Goal: Transaction & Acquisition: Purchase product/service

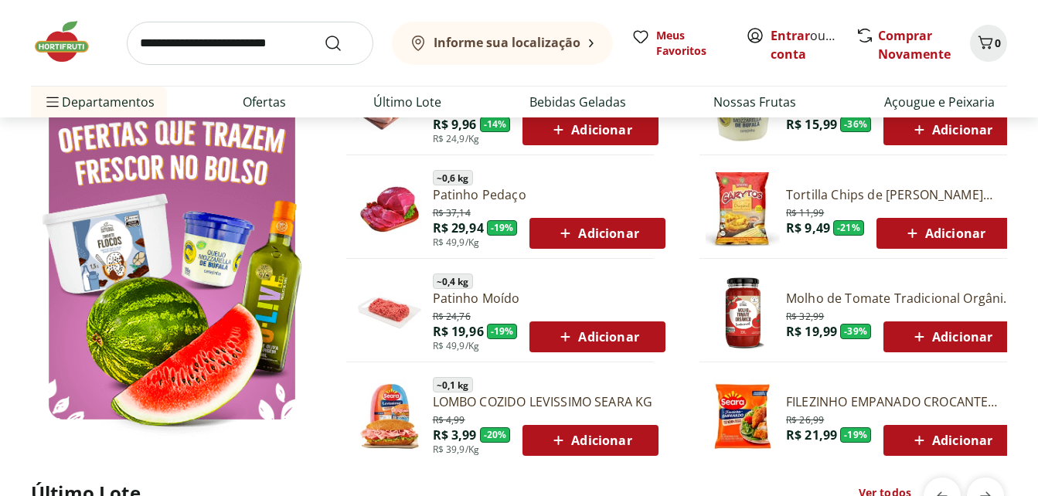
scroll to position [850, 0]
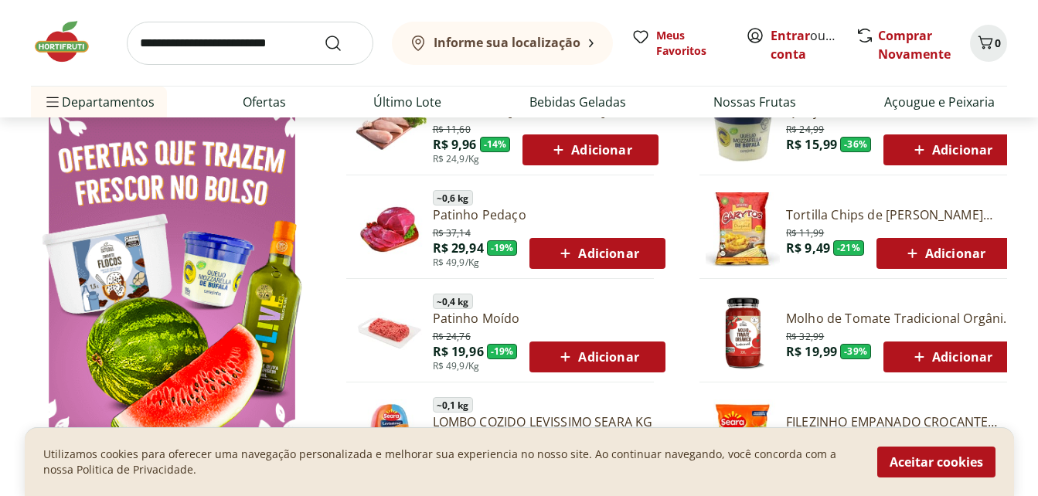
click at [587, 361] on span "Adicionar" at bounding box center [597, 357] width 83 height 19
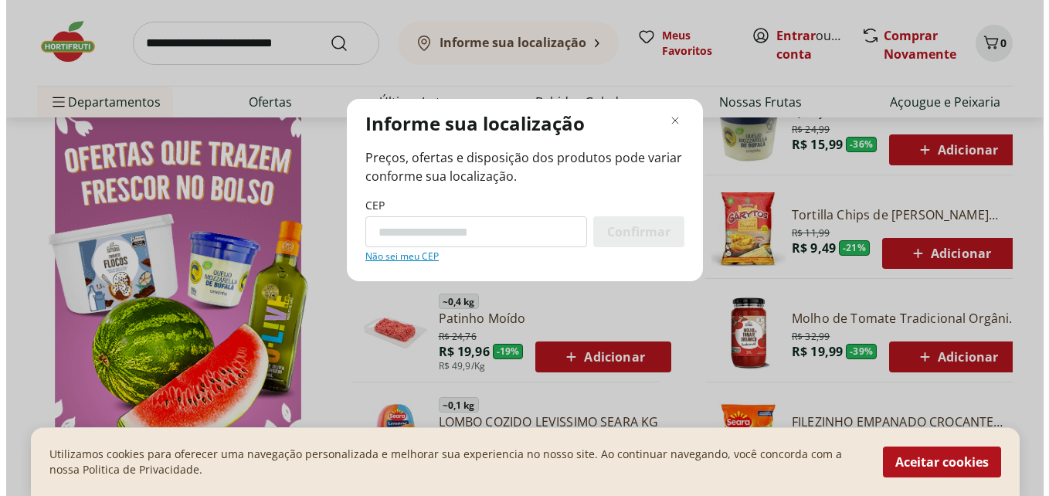
scroll to position [856, 0]
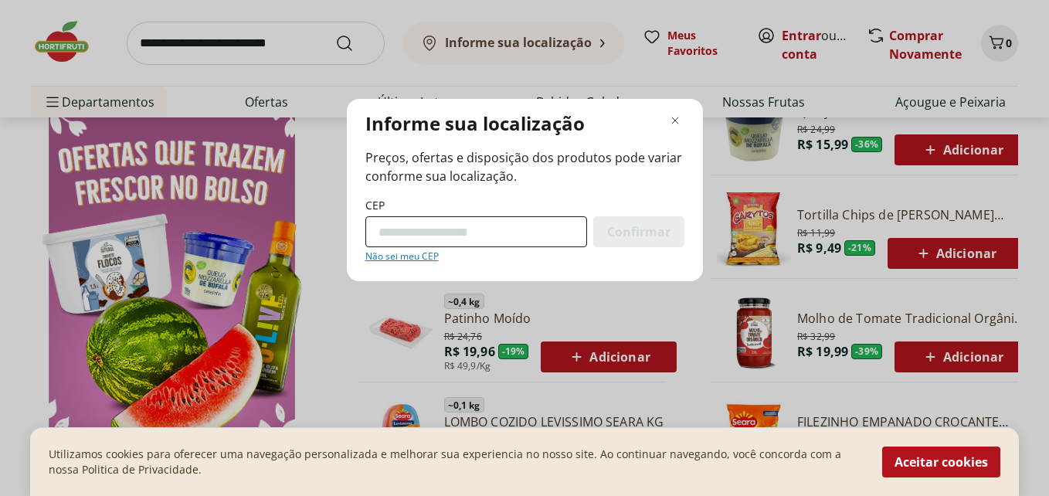
click at [468, 227] on input "CEP" at bounding box center [477, 231] width 222 height 31
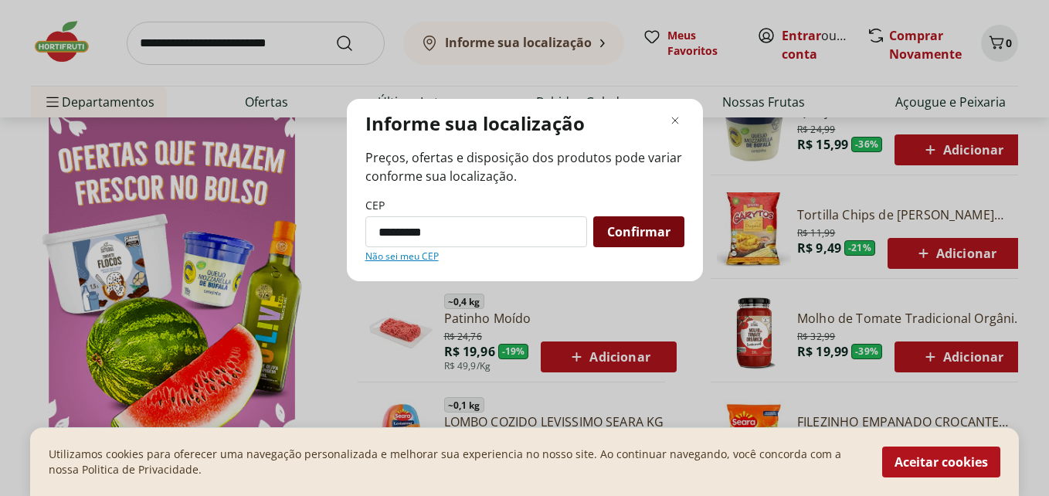
type input "*********"
click at [628, 247] on div "Confirmar" at bounding box center [639, 231] width 91 height 31
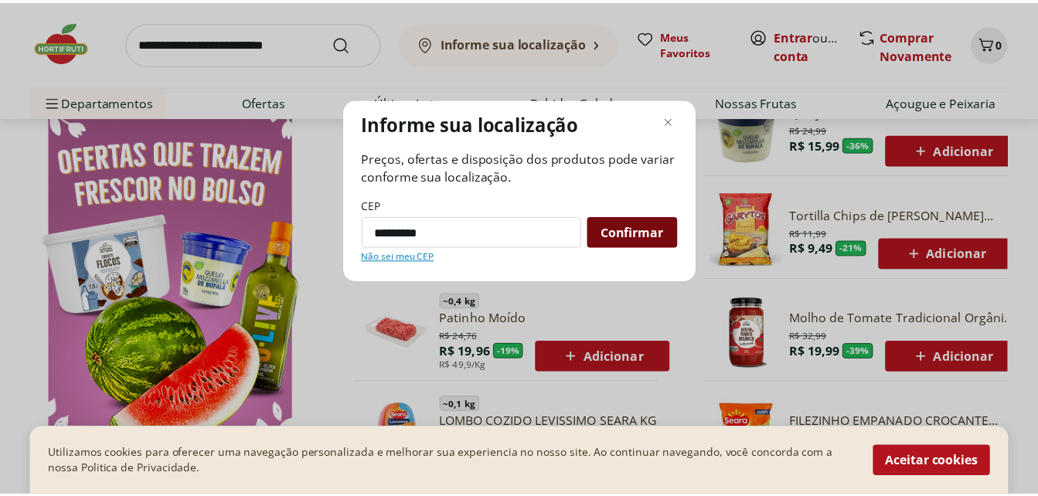
scroll to position [850, 0]
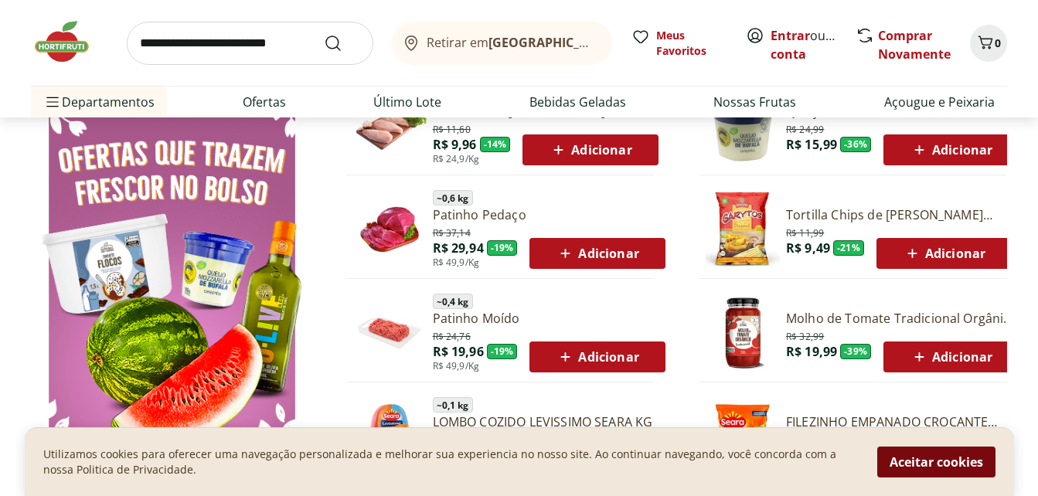
click at [905, 464] on button "Aceitar cookies" at bounding box center [936, 462] width 118 height 31
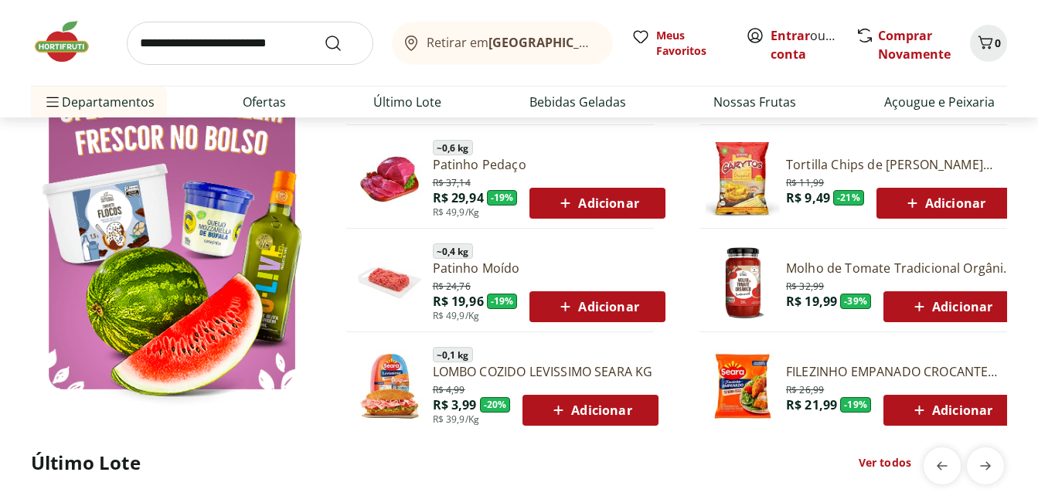
scroll to position [927, 0]
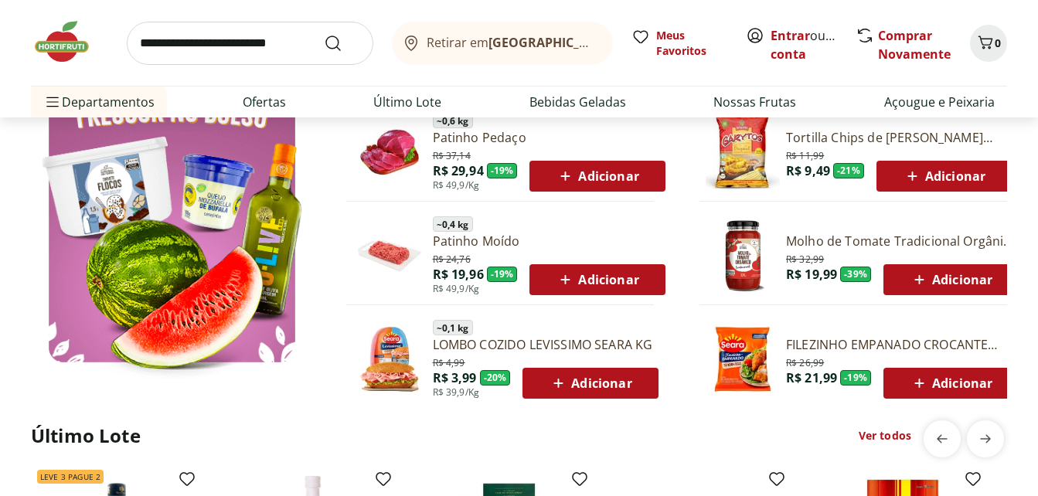
click at [606, 290] on div "Adicionar" at bounding box center [597, 280] width 111 height 28
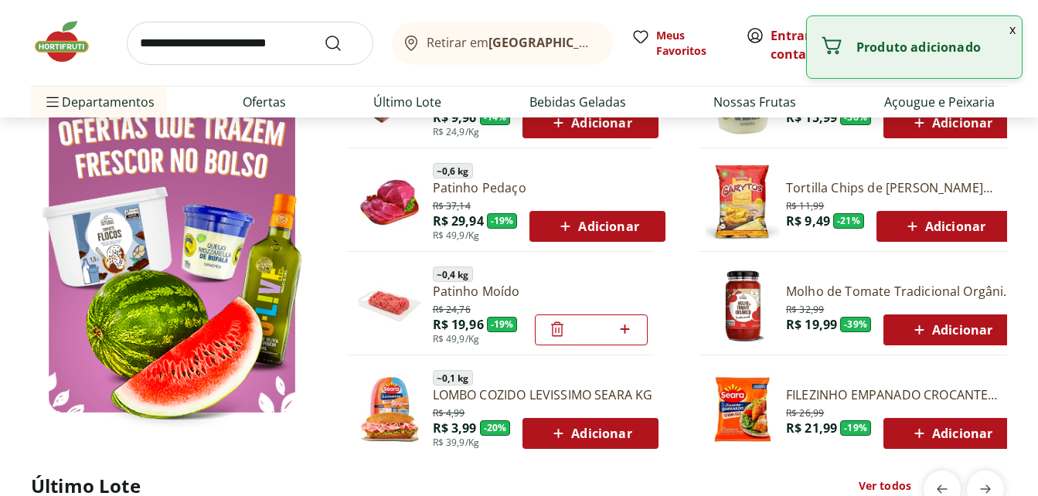
scroll to position [850, 0]
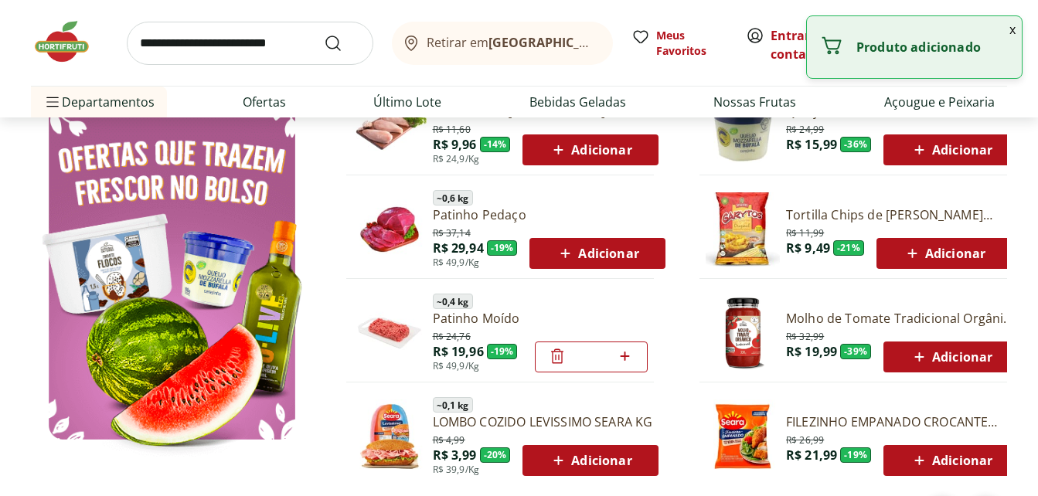
click at [933, 461] on span "Adicionar" at bounding box center [951, 460] width 83 height 19
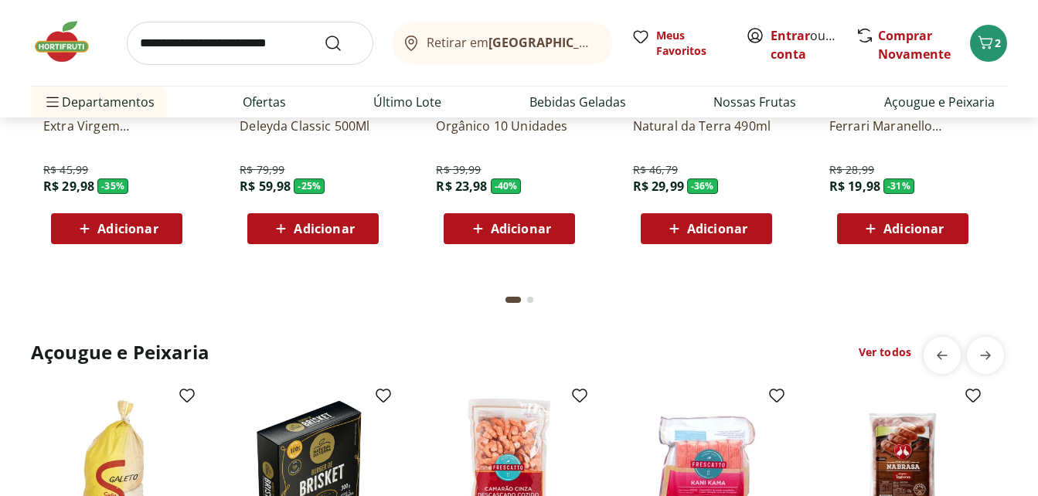
scroll to position [1468, 0]
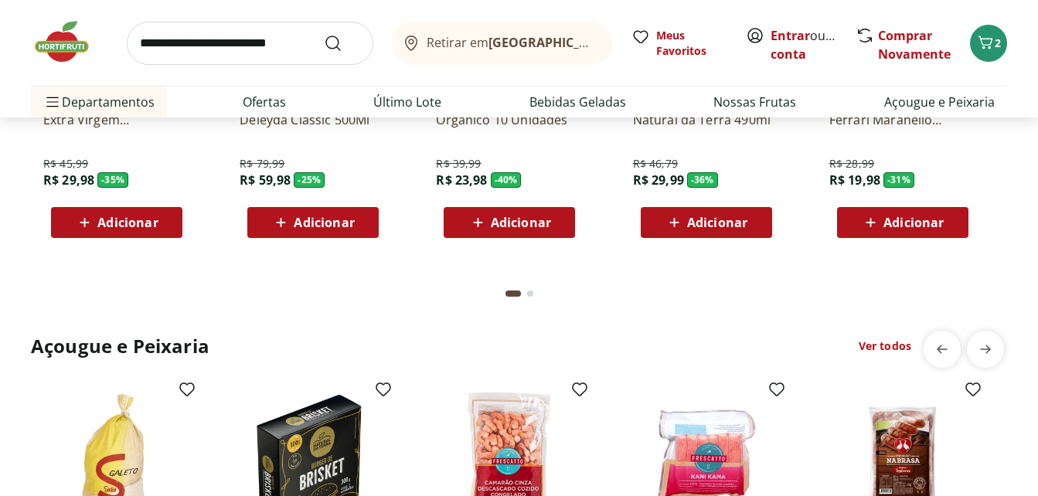
click at [905, 228] on span "Adicionar" at bounding box center [913, 222] width 60 height 12
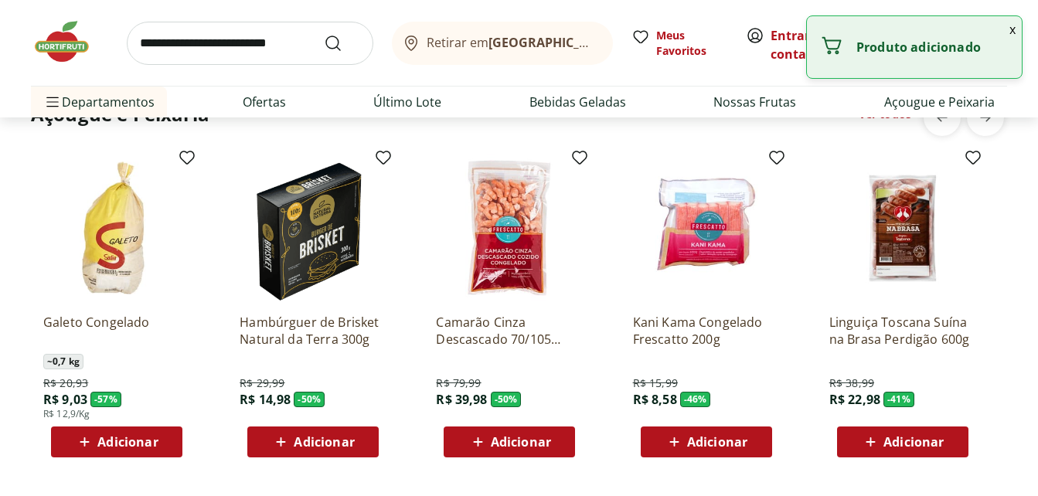
scroll to position [1855, 0]
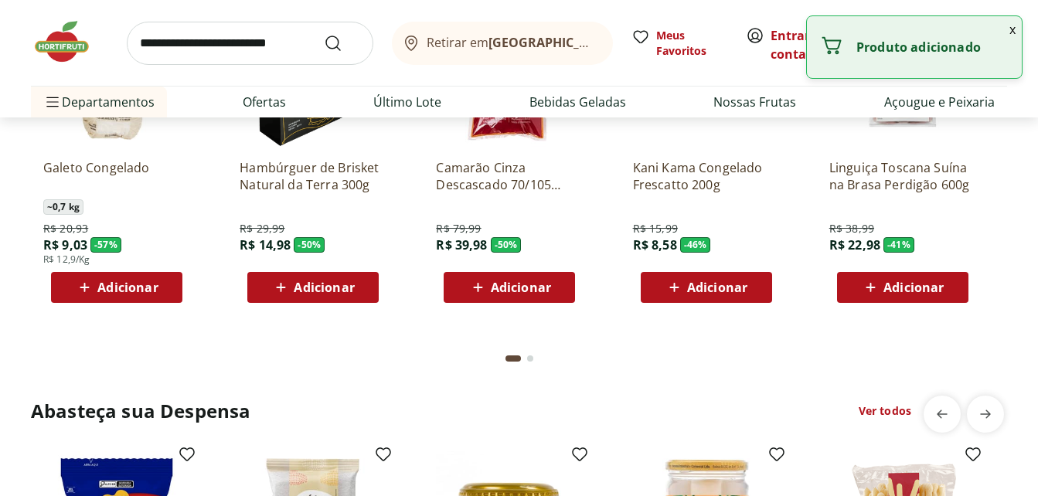
click at [292, 284] on span "Adicionar" at bounding box center [312, 287] width 83 height 19
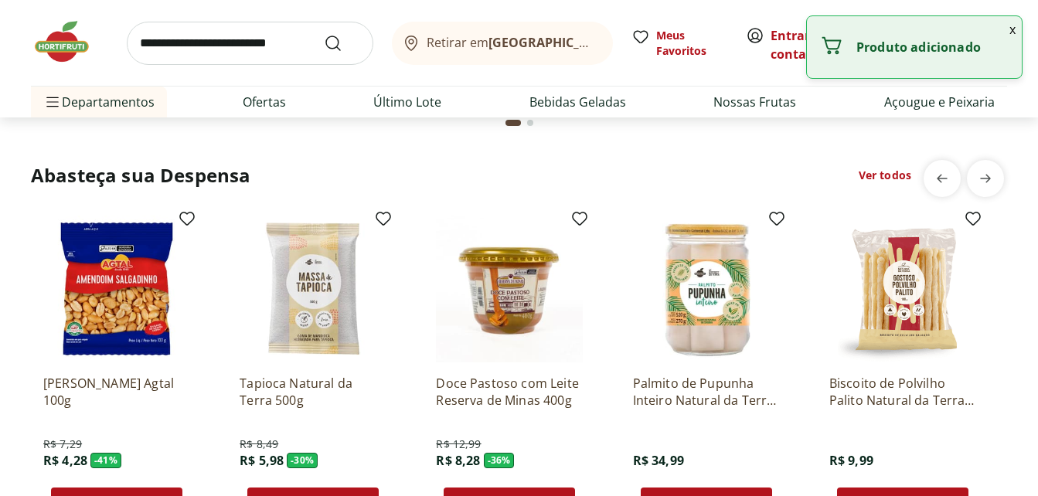
scroll to position [2087, 0]
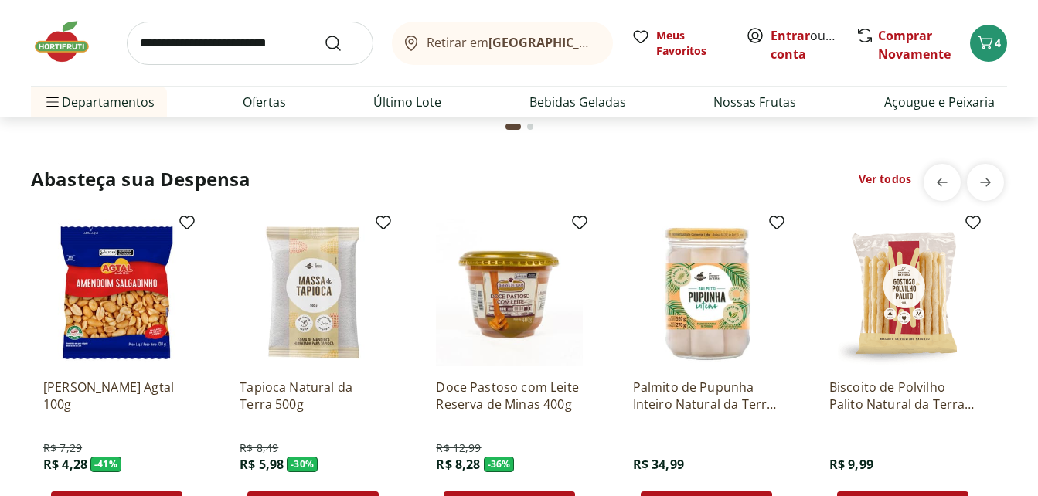
click at [238, 36] on input "search" at bounding box center [250, 43] width 247 height 43
type input "*****"
click at [324, 34] on button "Submit Search" at bounding box center [342, 43] width 37 height 19
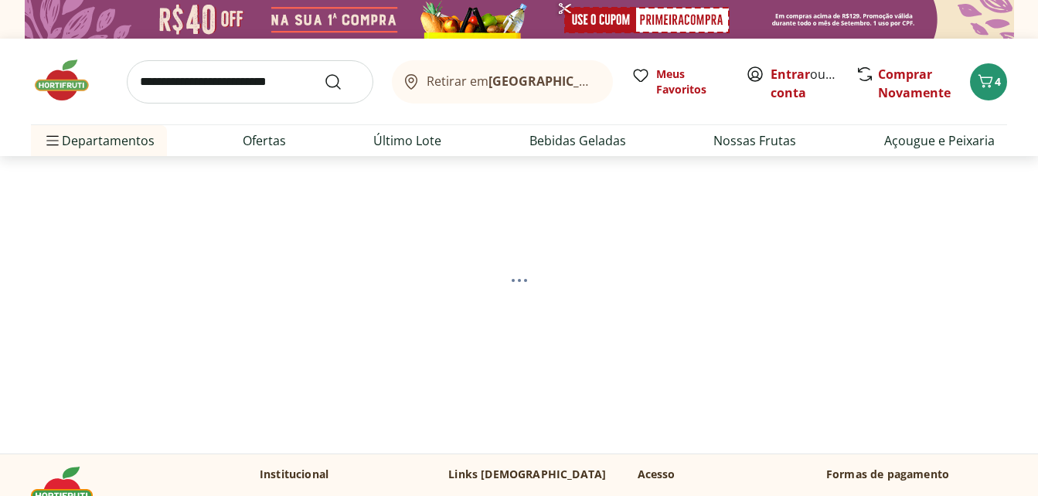
select select "**********"
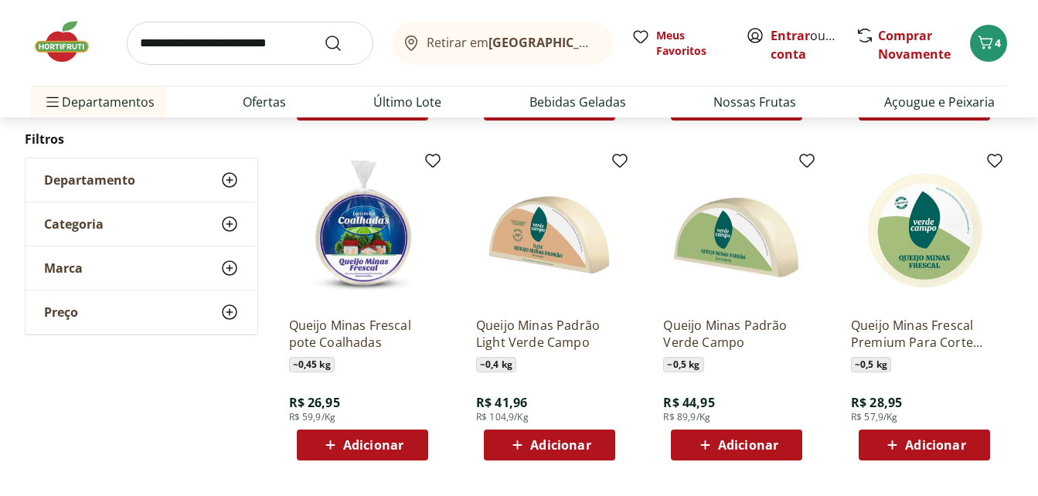
scroll to position [927, 0]
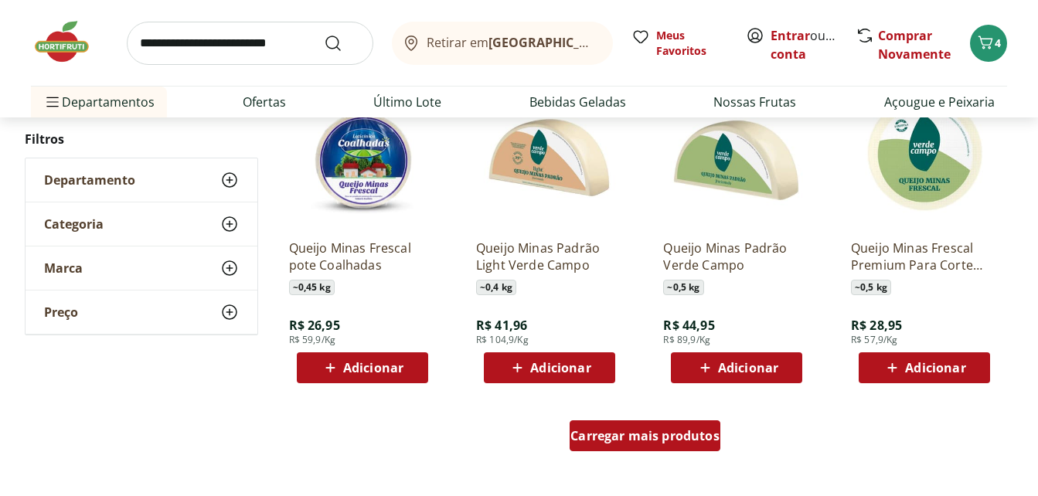
click at [665, 441] on span "Carregar mais produtos" at bounding box center [644, 436] width 149 height 12
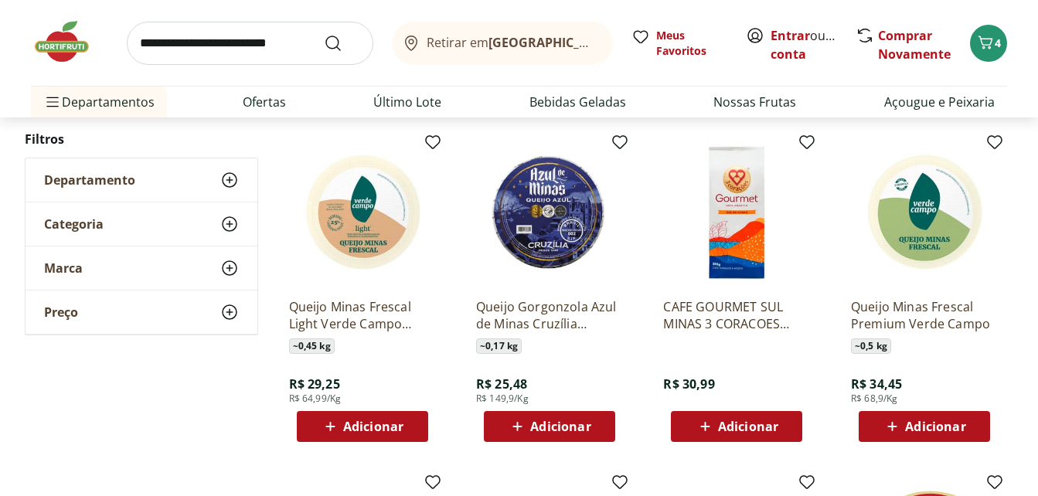
scroll to position [1623, 0]
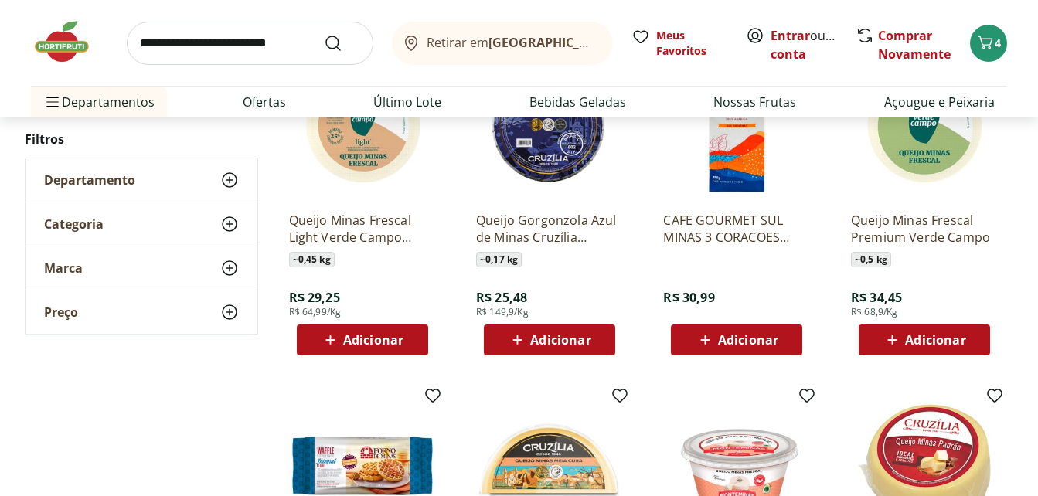
click at [352, 334] on span "Adicionar" at bounding box center [373, 340] width 60 height 12
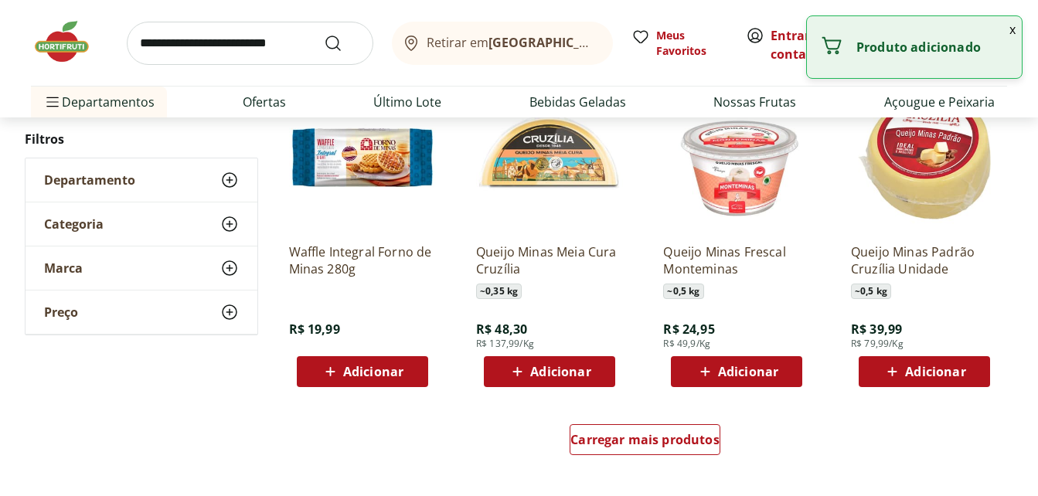
scroll to position [1932, 0]
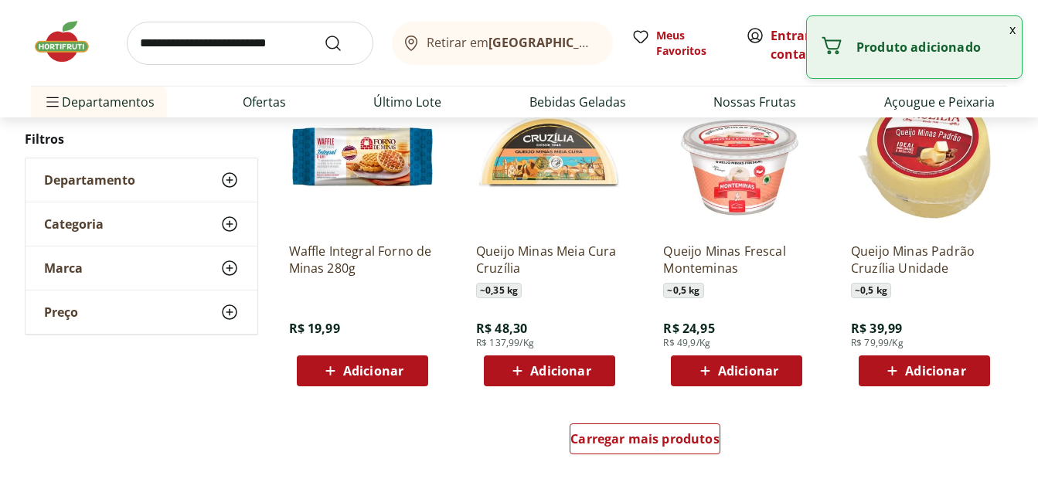
click at [736, 382] on div "Adicionar" at bounding box center [736, 371] width 107 height 28
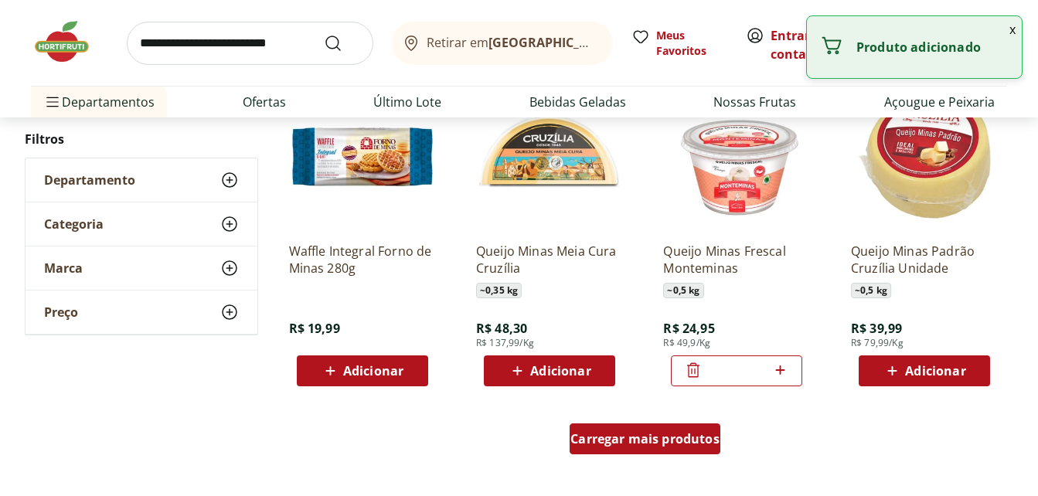
click at [655, 445] on span "Carregar mais produtos" at bounding box center [644, 439] width 149 height 12
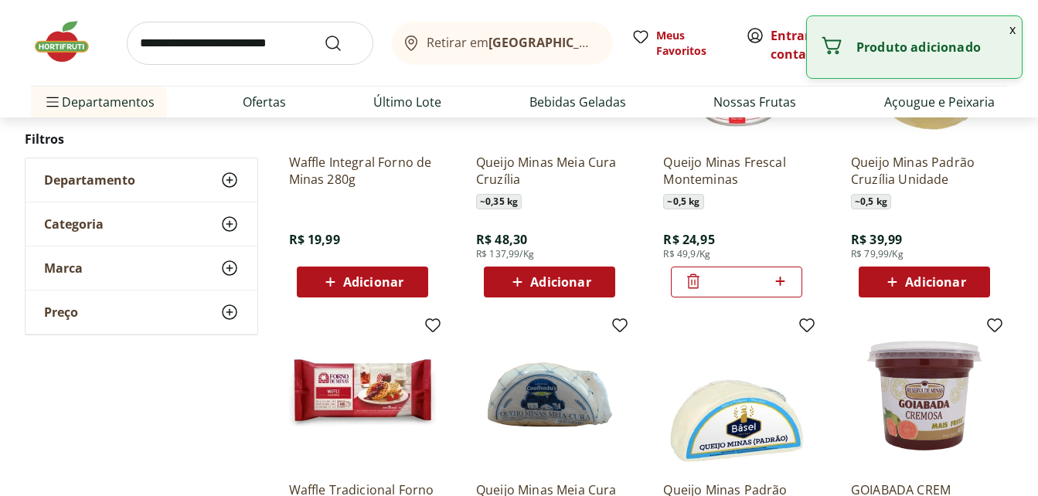
scroll to position [2164, 0]
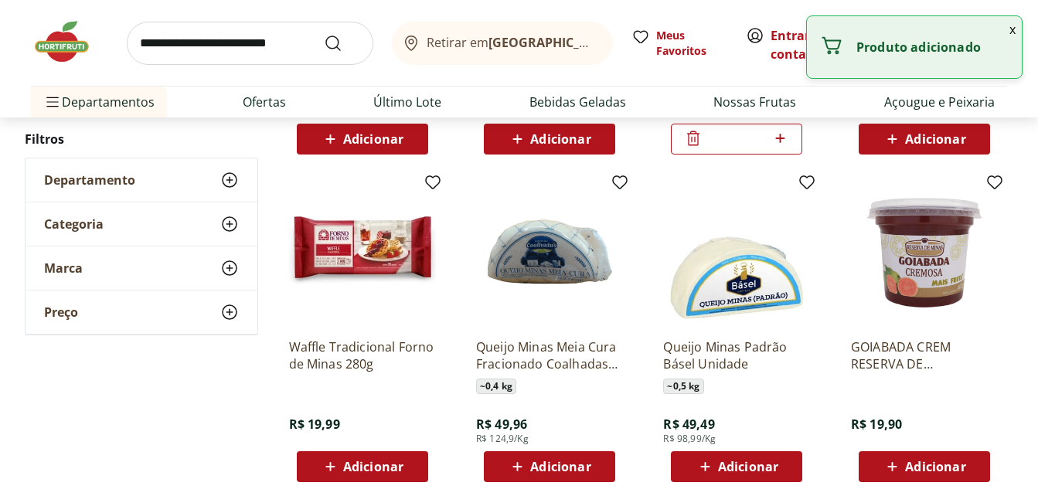
click at [946, 448] on div "GOIABADA CREM RESERVA DE MINAS 400g R$ 19,90 Adicionar" at bounding box center [924, 404] width 147 height 156
click at [946, 461] on span "Adicionar" at bounding box center [935, 467] width 60 height 12
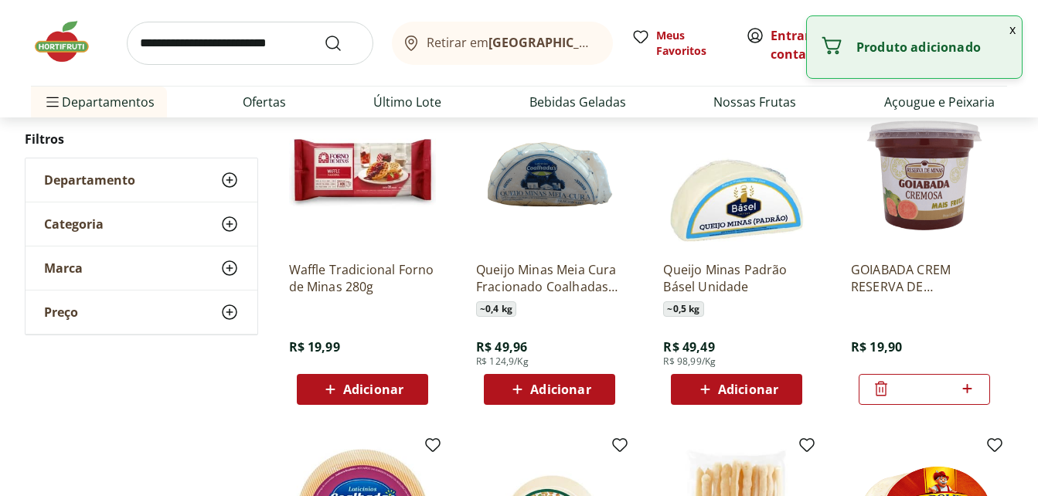
click at [971, 388] on icon at bounding box center [967, 388] width 9 height 9
type input "*"
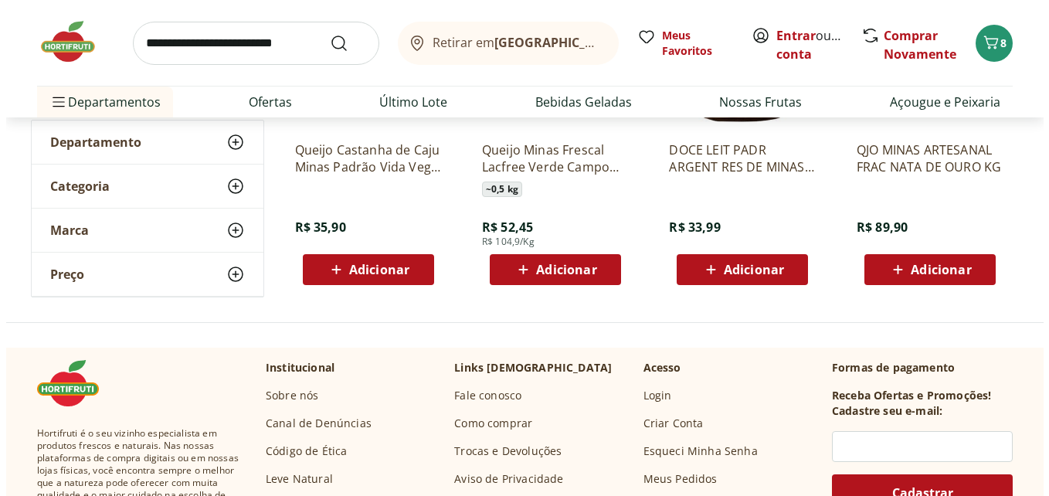
scroll to position [3014, 0]
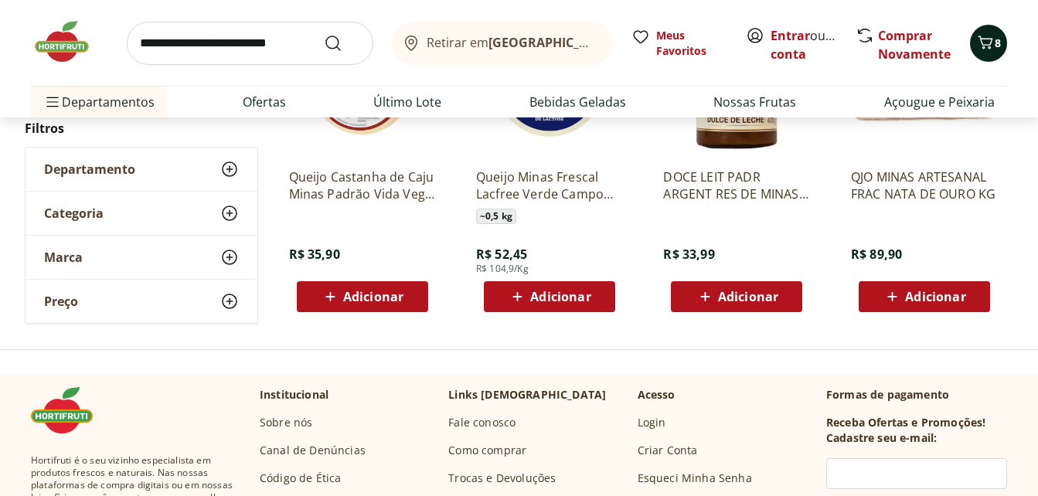
click at [995, 43] on span "8" at bounding box center [998, 43] width 6 height 15
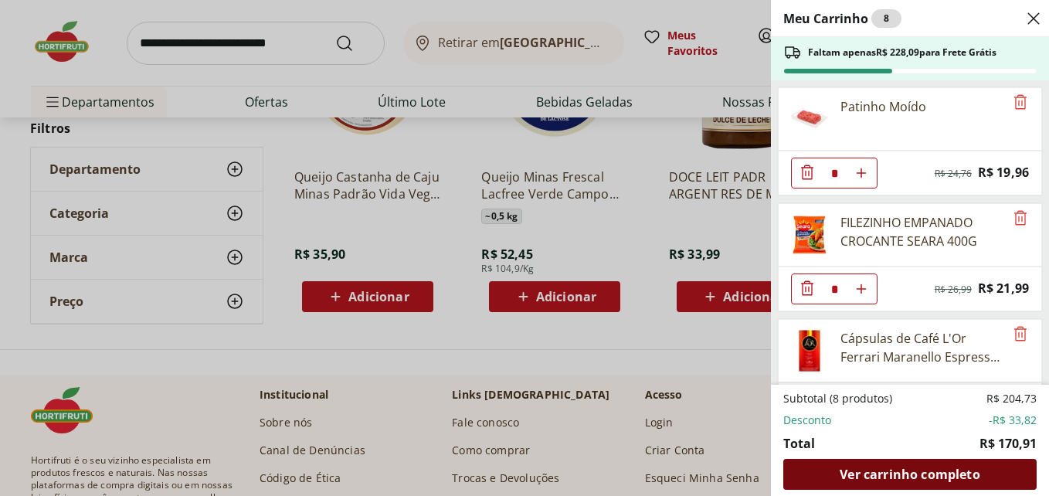
click at [865, 476] on span "Ver carrinho completo" at bounding box center [910, 474] width 140 height 12
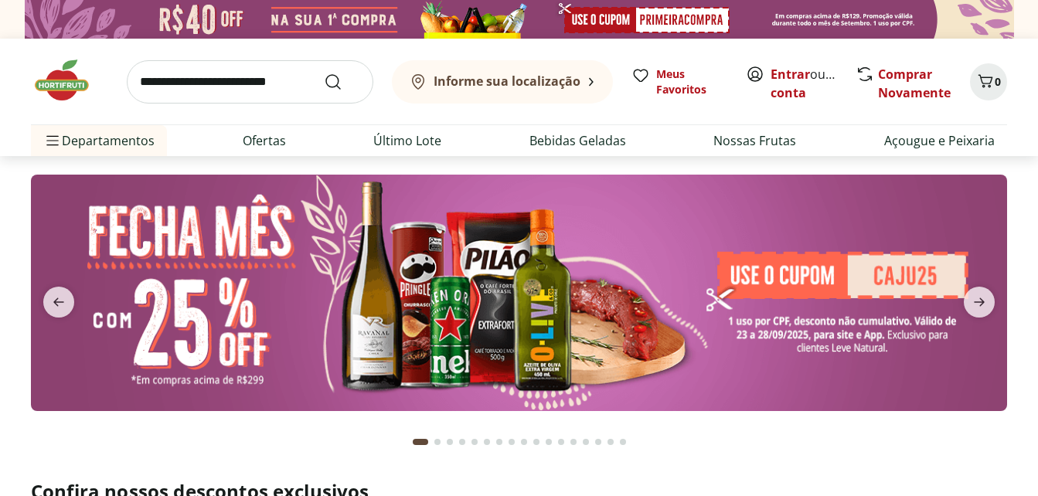
click at [211, 80] on input "search" at bounding box center [250, 81] width 247 height 43
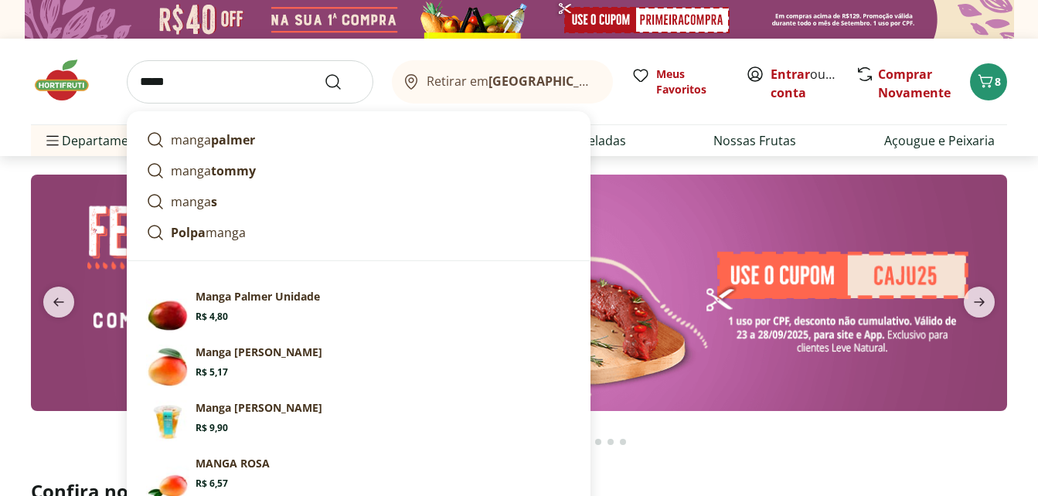
type input "*****"
click at [324, 73] on button "Submit Search" at bounding box center [342, 82] width 37 height 19
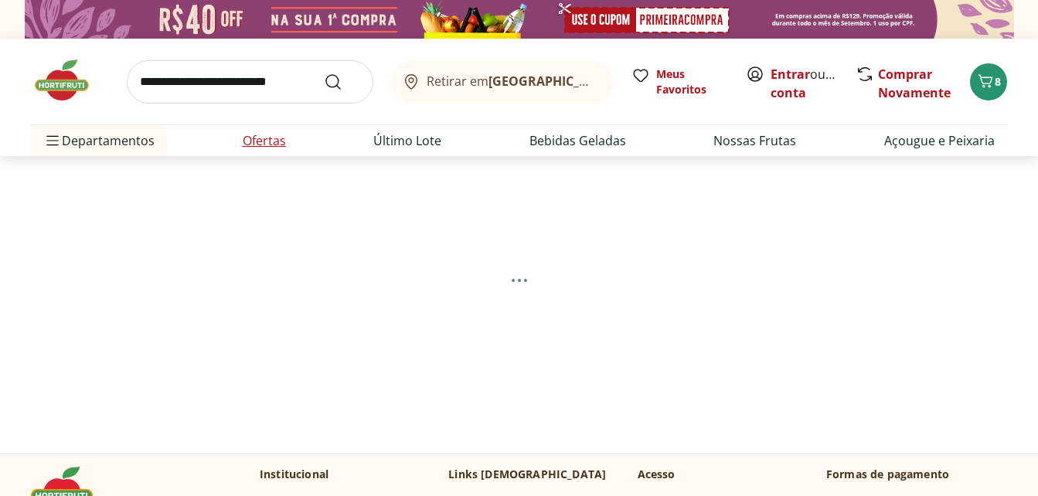
scroll to position [232, 0]
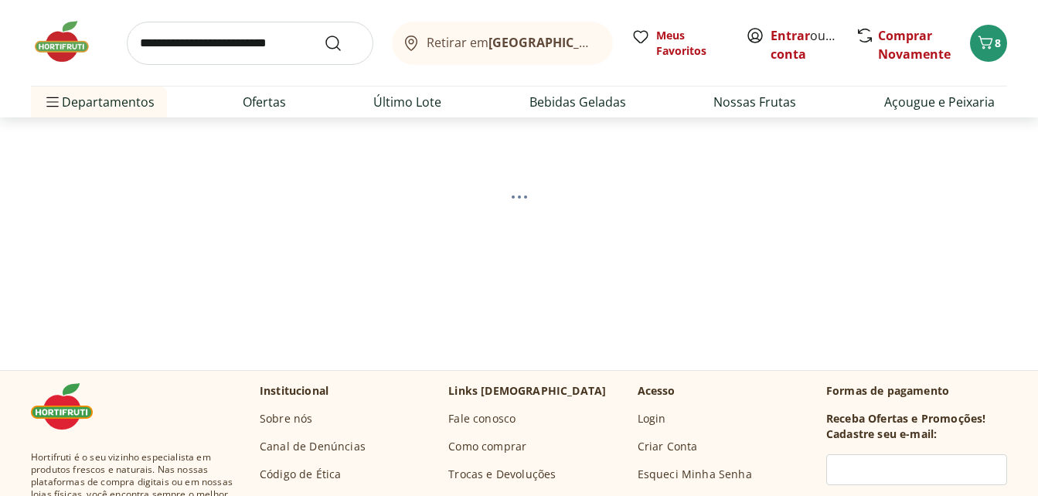
select select "**********"
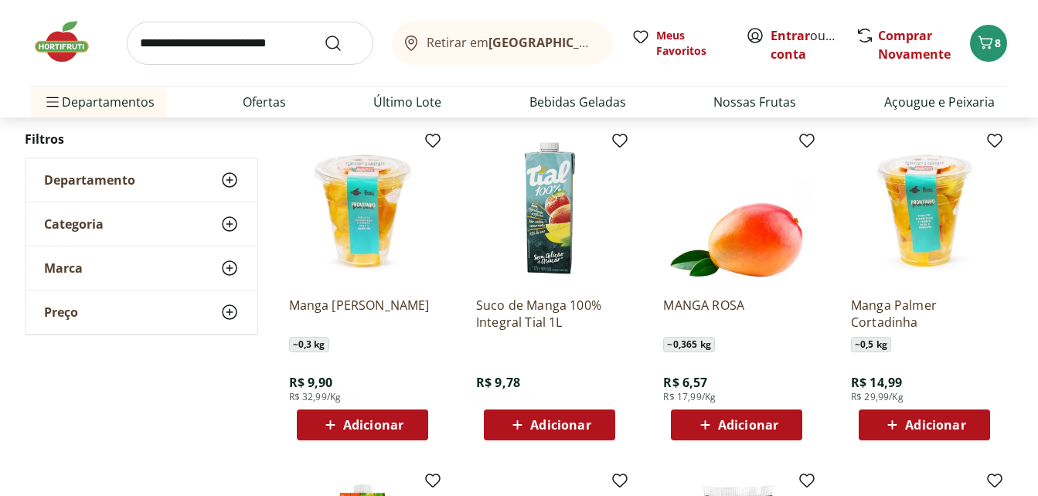
scroll to position [696, 0]
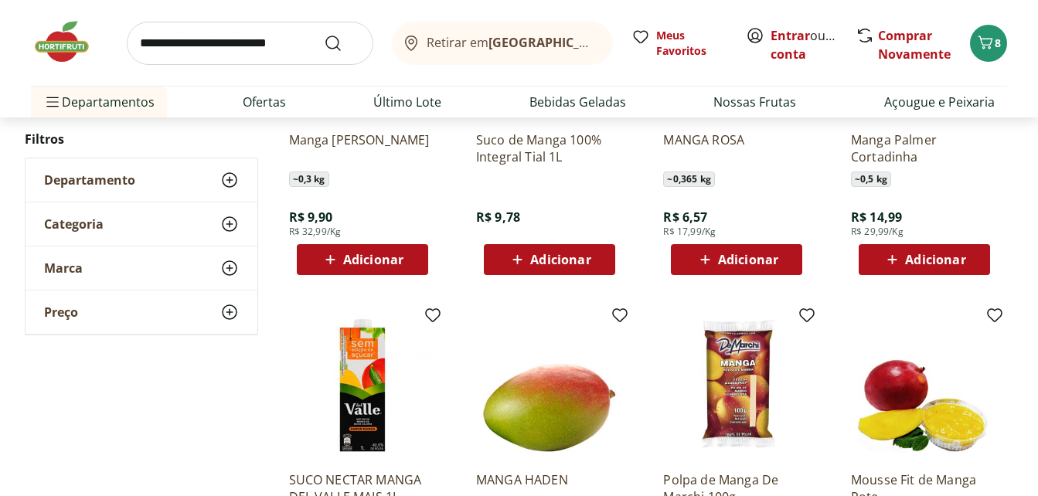
click at [524, 260] on icon at bounding box center [517, 259] width 19 height 19
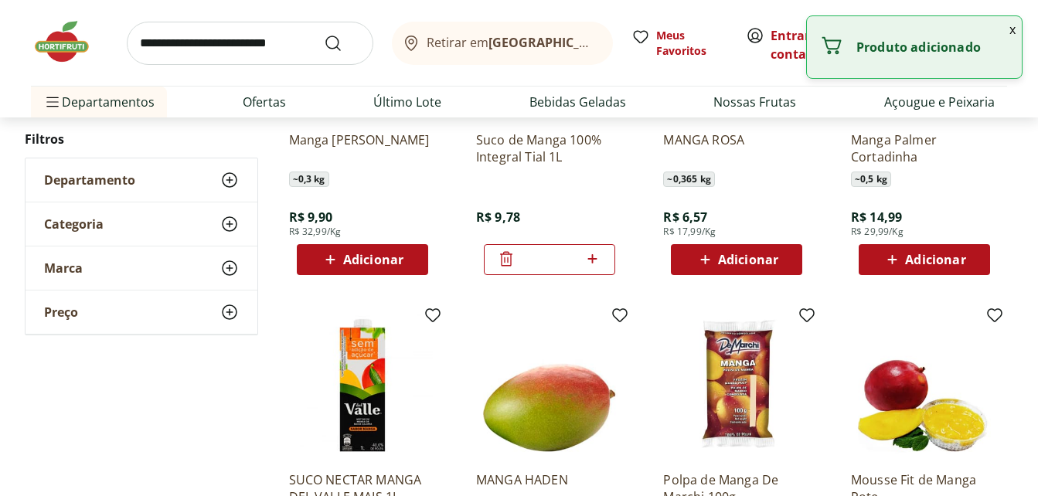
click at [591, 261] on icon at bounding box center [592, 259] width 19 height 19
click at [590, 261] on icon at bounding box center [592, 259] width 19 height 19
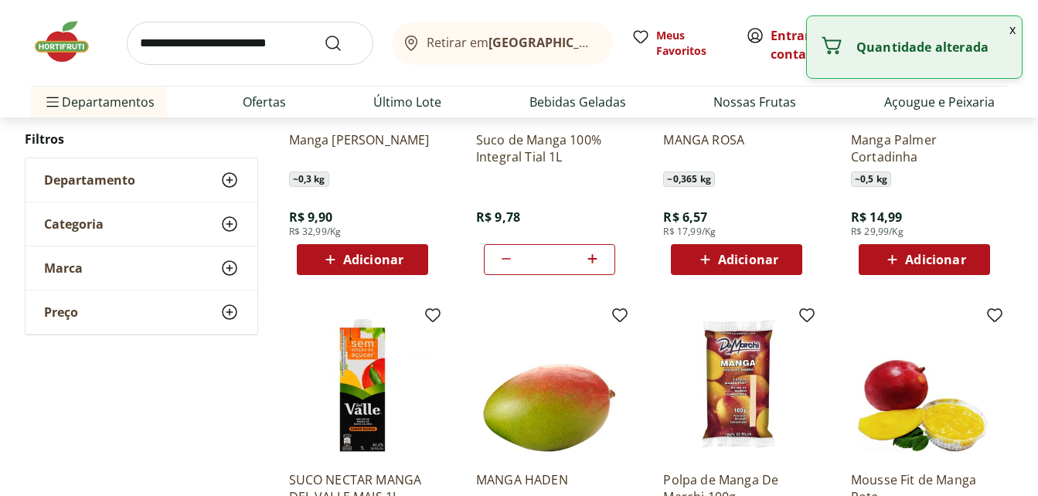
type input "*"
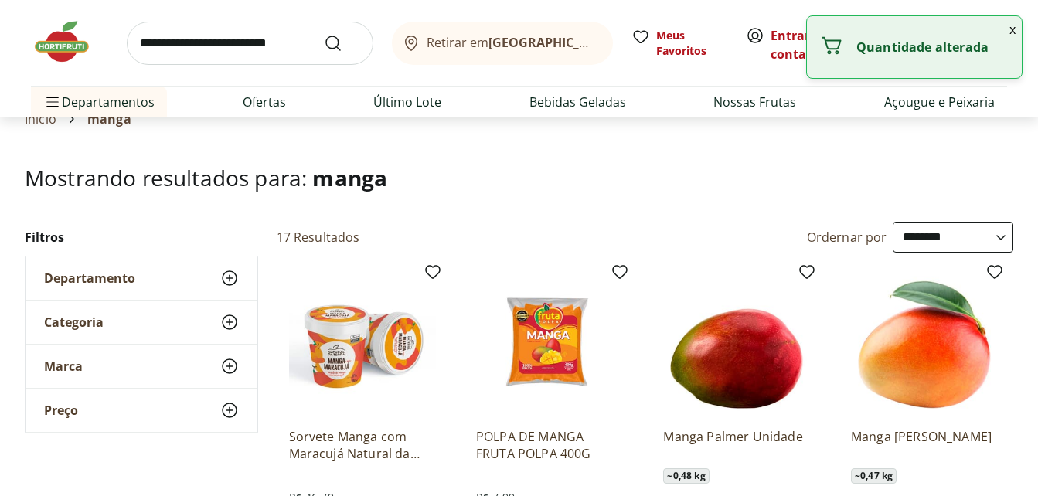
scroll to position [0, 0]
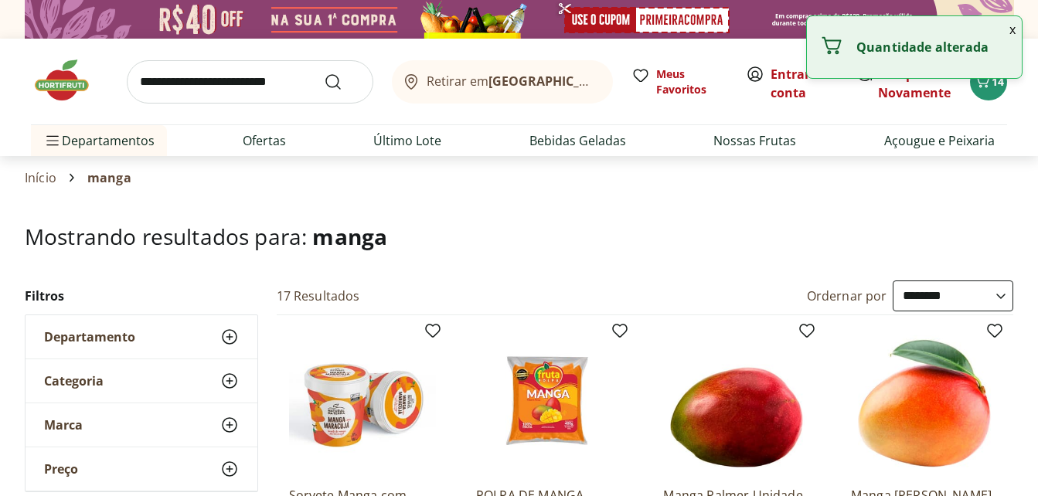
click at [57, 94] on img at bounding box center [69, 80] width 77 height 46
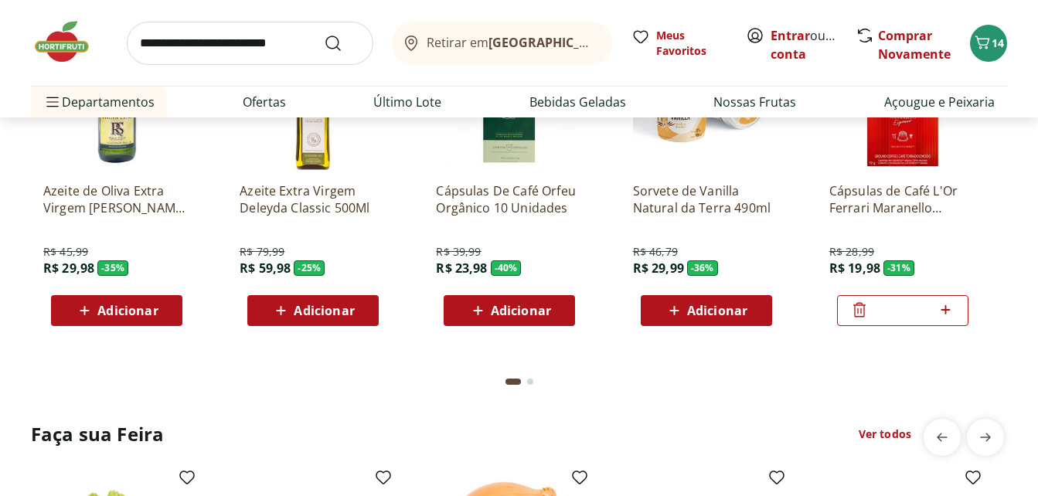
scroll to position [1468, 0]
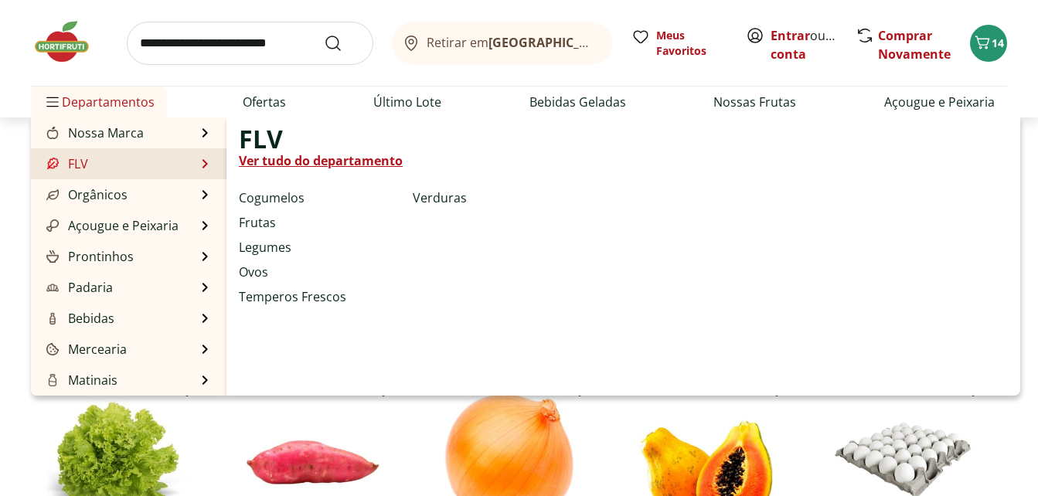
click at [90, 165] on li "FLV FLV Ver tudo do departamento Cogumelos Frutas Legumes Ovos Temperos Frescos…" at bounding box center [129, 163] width 196 height 31
click at [255, 155] on link "Ver tudo do departamento" at bounding box center [321, 160] width 164 height 19
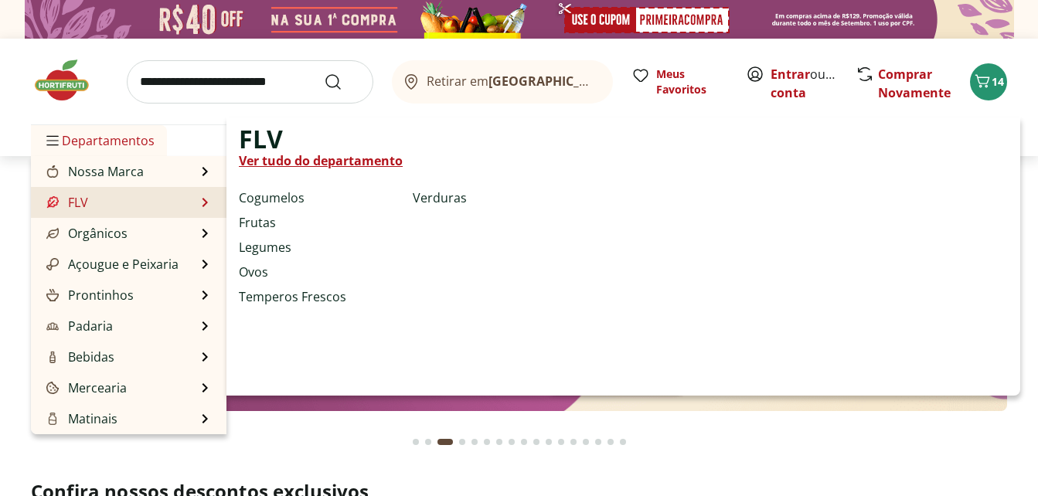
select select "**********"
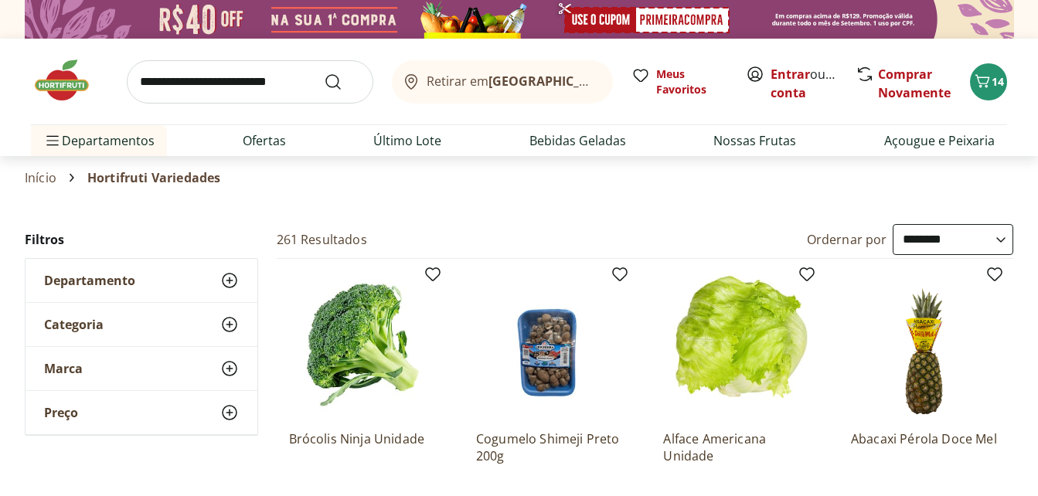
scroll to position [232, 0]
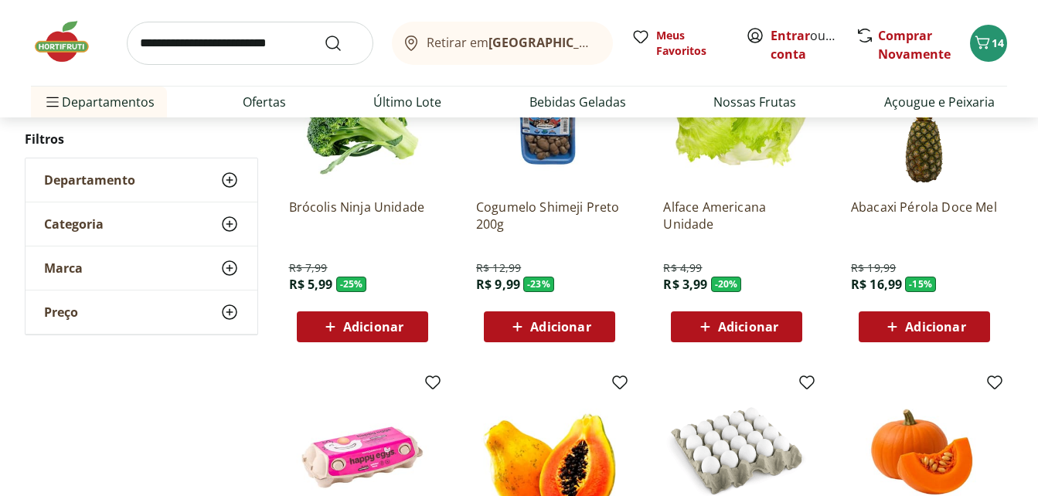
click at [382, 322] on span "Adicionar" at bounding box center [373, 327] width 60 height 12
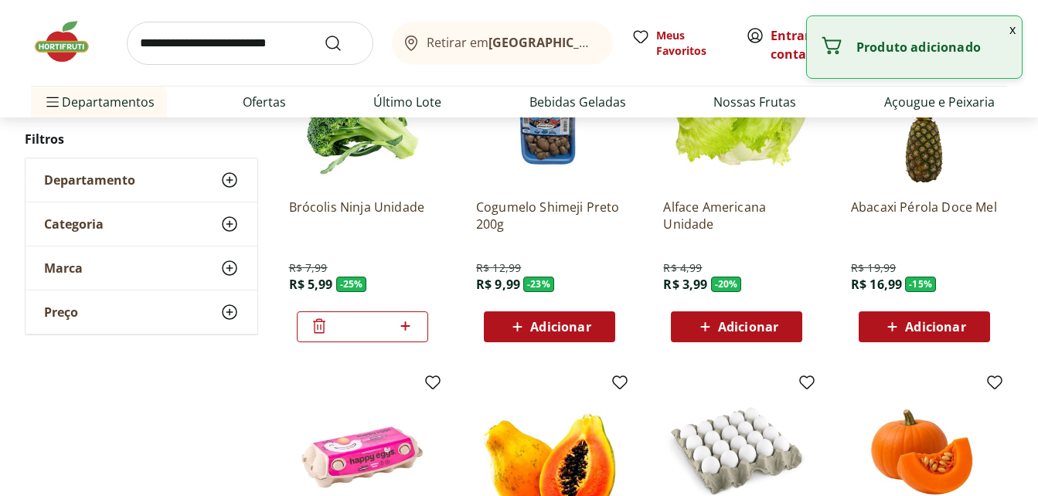
click at [745, 326] on span "Adicionar" at bounding box center [748, 327] width 60 height 12
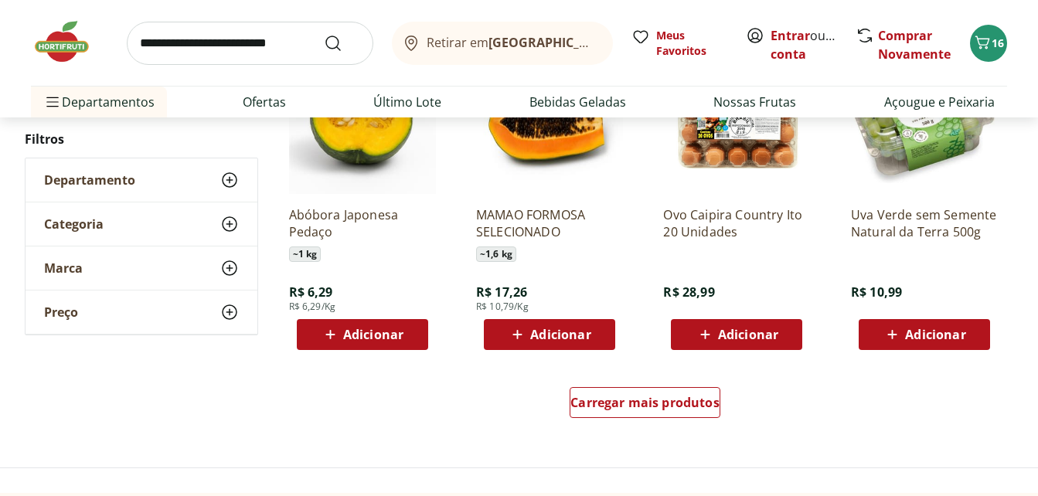
scroll to position [927, 0]
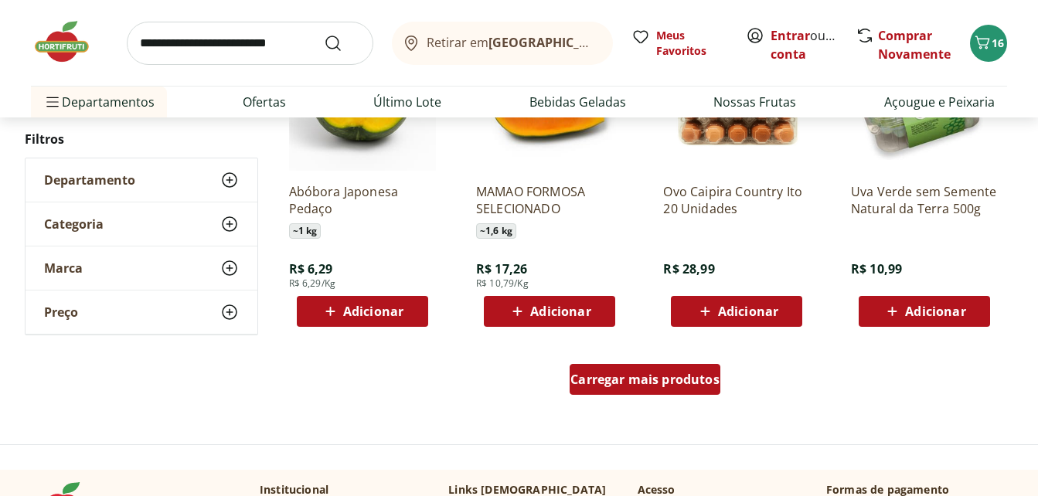
click at [596, 374] on span "Carregar mais produtos" at bounding box center [644, 379] width 149 height 12
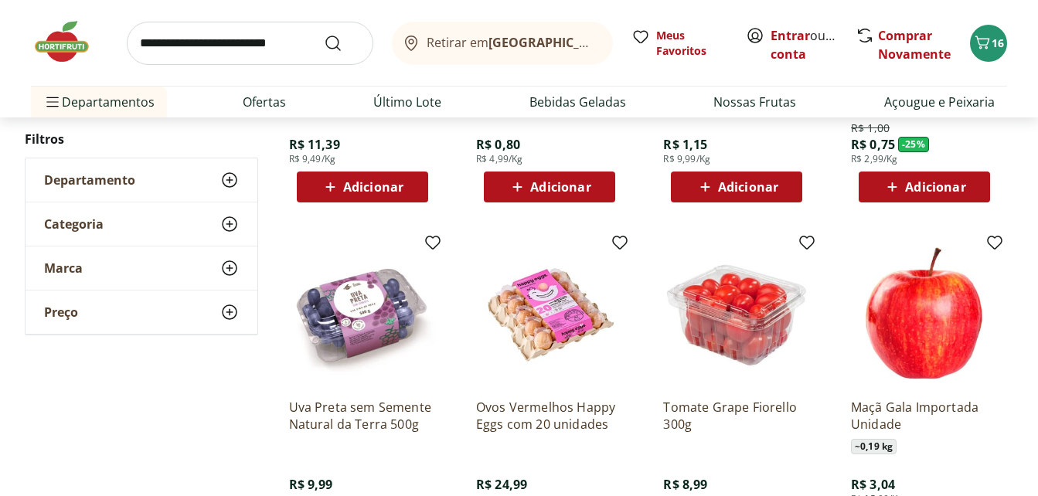
scroll to position [1468, 0]
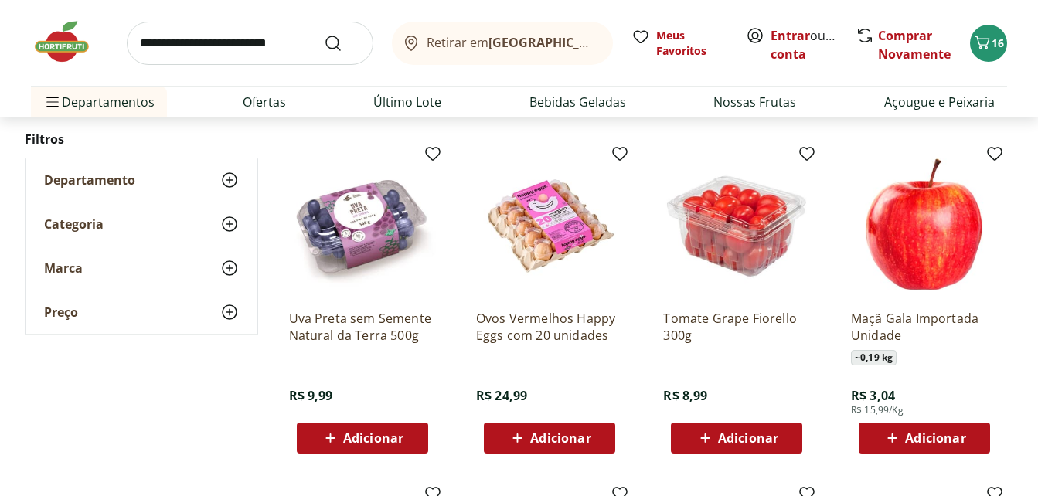
click at [366, 437] on span "Adicionar" at bounding box center [373, 438] width 60 height 12
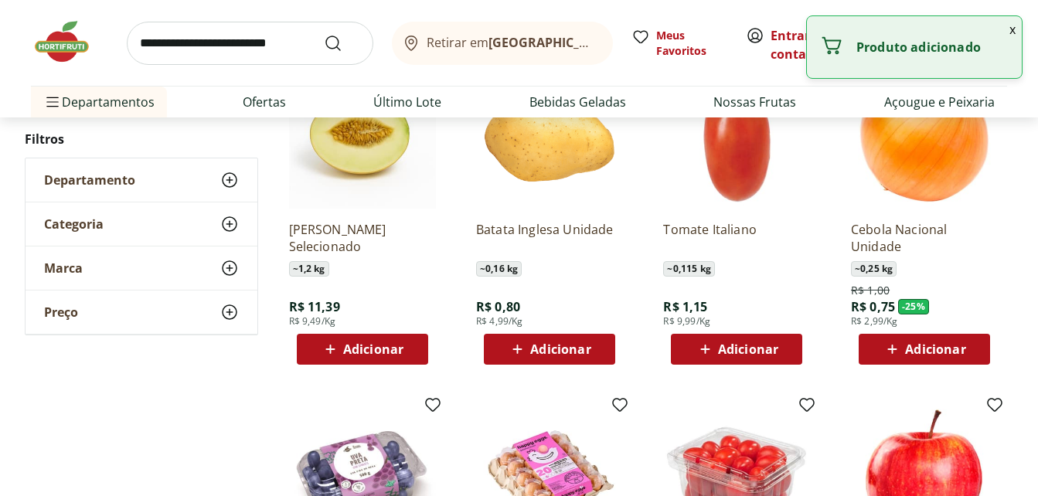
scroll to position [1237, 0]
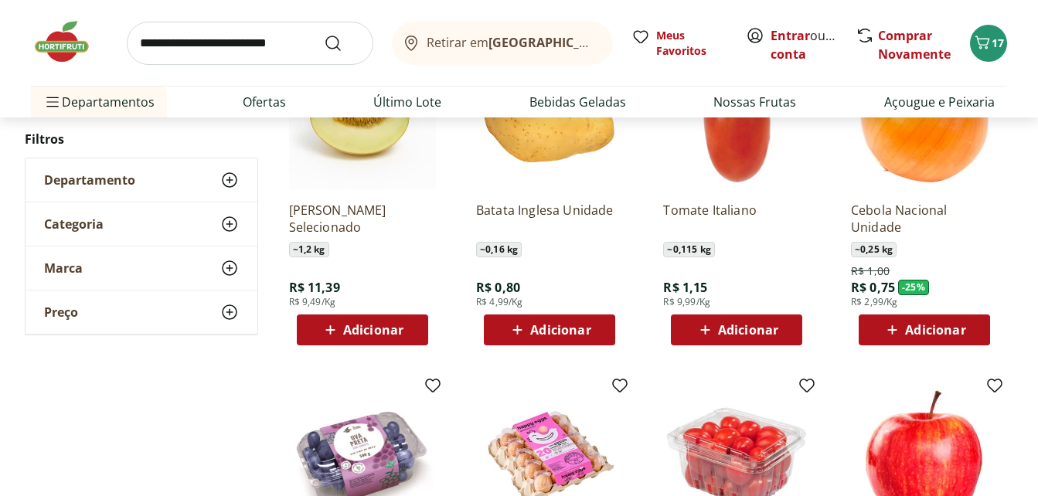
click at [913, 332] on span "Adicionar" at bounding box center [935, 330] width 60 height 12
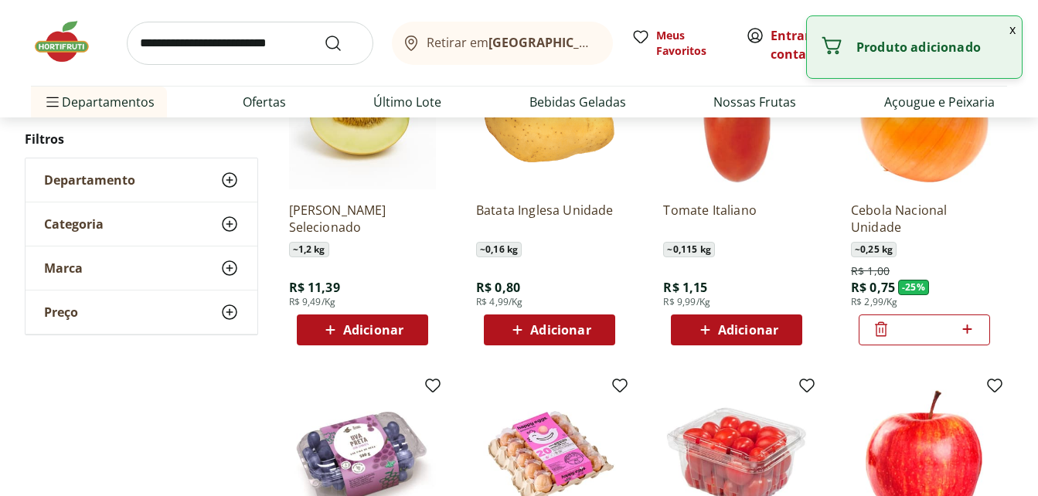
click at [536, 328] on span "Adicionar" at bounding box center [560, 330] width 60 height 12
click at [595, 332] on icon at bounding box center [592, 329] width 19 height 19
type input "*"
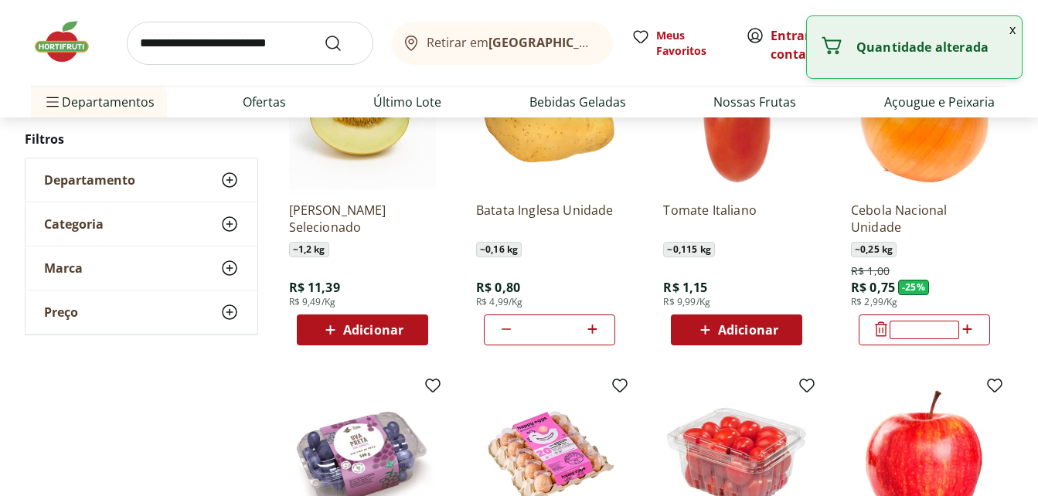
click at [969, 332] on icon at bounding box center [967, 329] width 19 height 19
type input "*"
click at [590, 328] on icon at bounding box center [592, 329] width 19 height 19
type input "*"
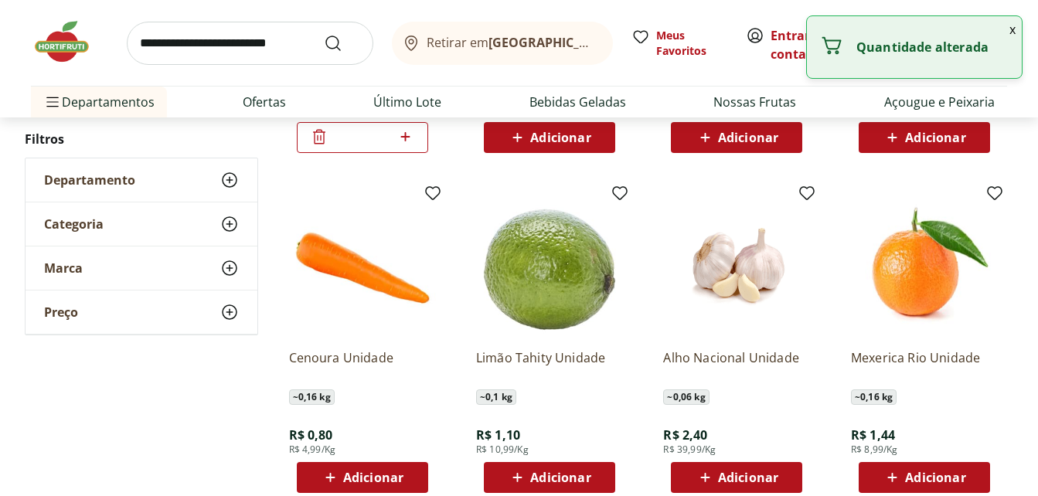
scroll to position [1777, 0]
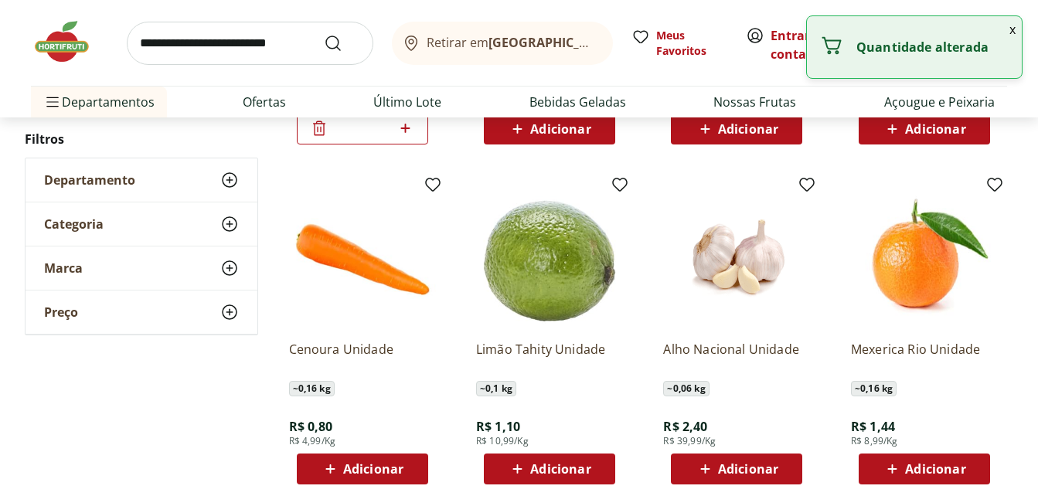
click at [559, 470] on span "Adicionar" at bounding box center [560, 469] width 60 height 12
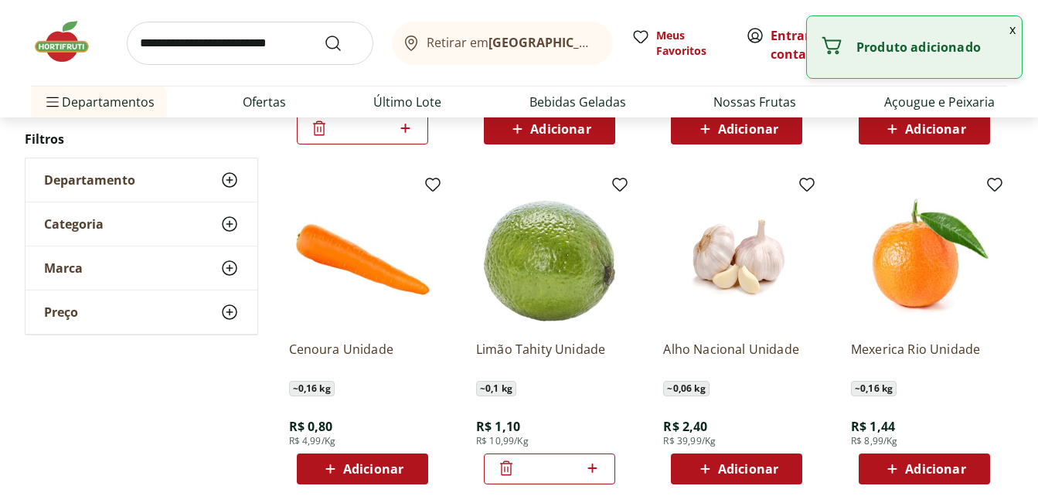
click at [593, 466] on icon at bounding box center [592, 468] width 9 height 9
type input "*"
click at [355, 460] on div "Adicionar" at bounding box center [362, 469] width 107 height 28
click at [411, 465] on icon at bounding box center [405, 468] width 19 height 19
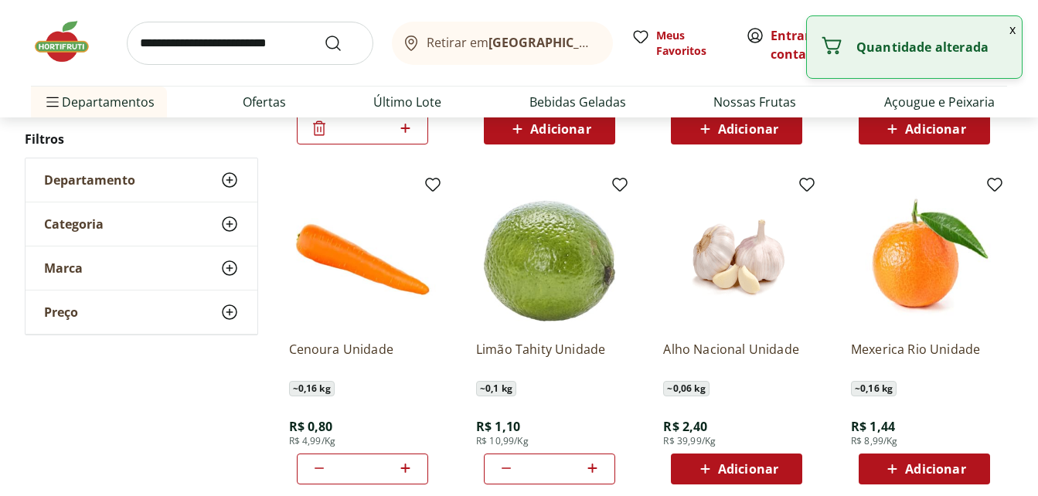
click at [315, 466] on icon at bounding box center [319, 468] width 19 height 19
type input "*"
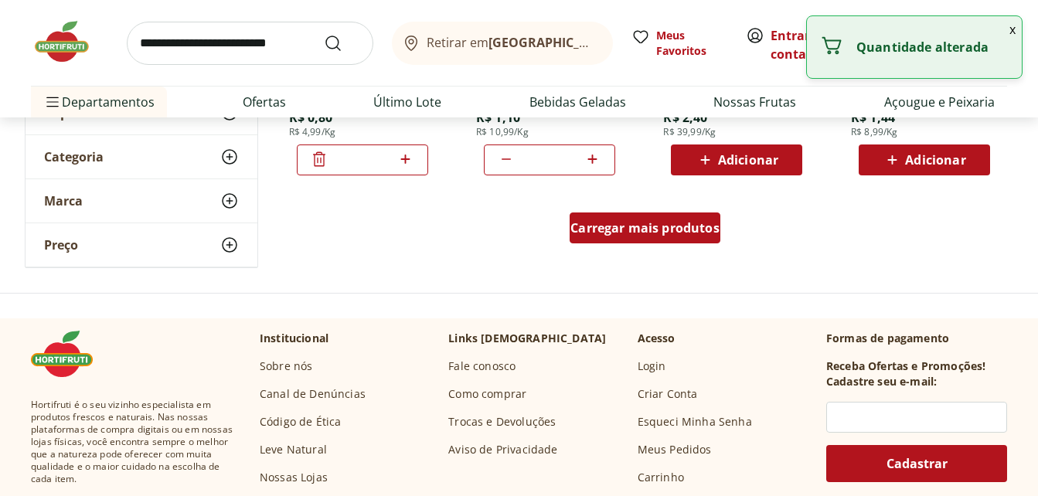
click at [591, 222] on span "Carregar mais produtos" at bounding box center [644, 228] width 149 height 12
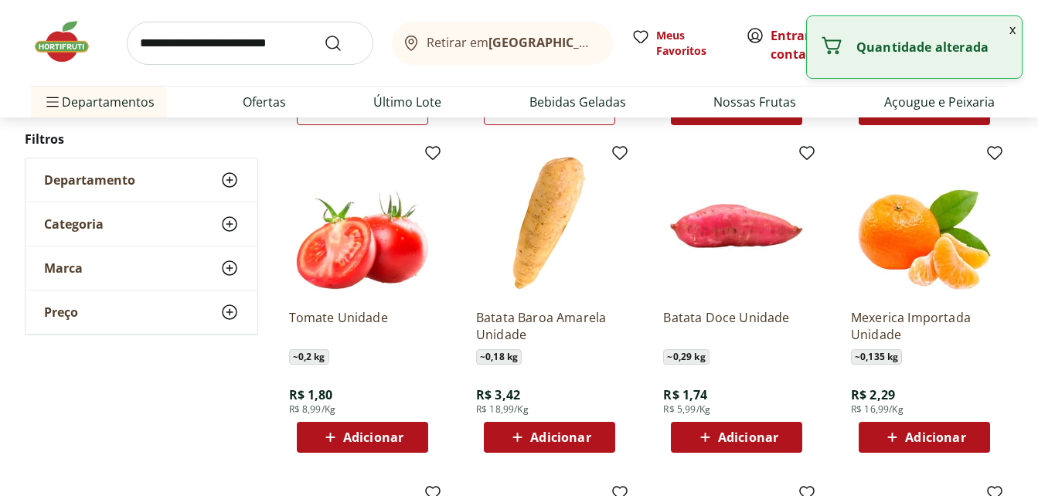
scroll to position [2164, 0]
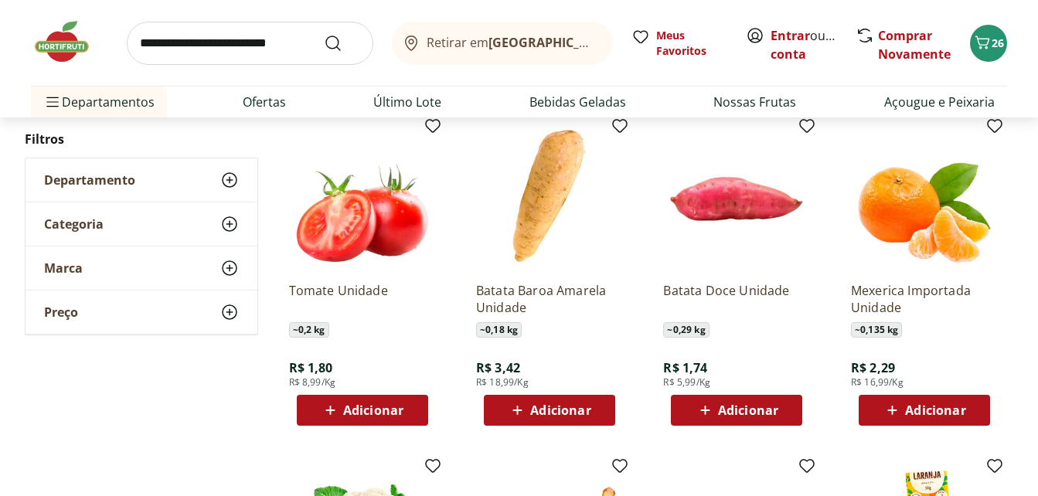
click at [346, 420] on div "Adicionar" at bounding box center [362, 410] width 107 height 28
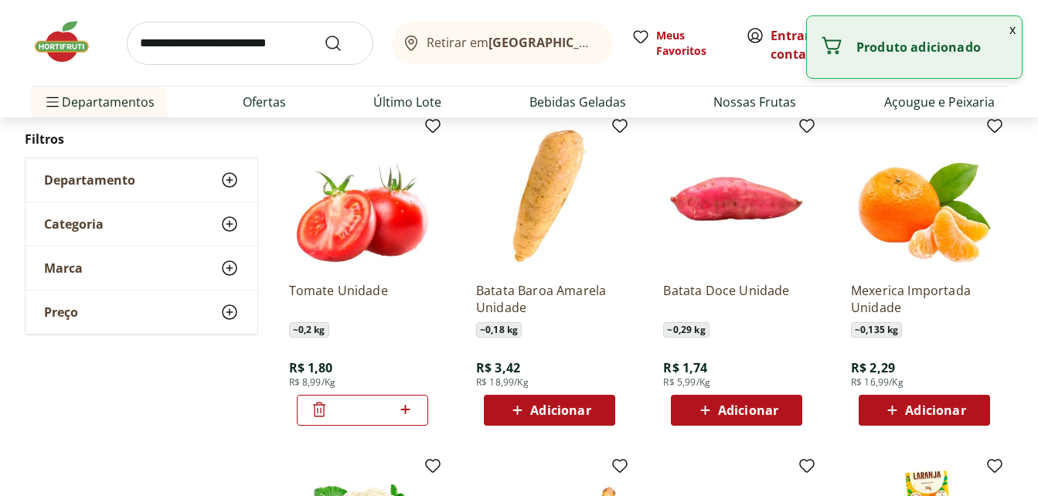
click at [402, 410] on icon at bounding box center [405, 409] width 9 height 9
type input "*"
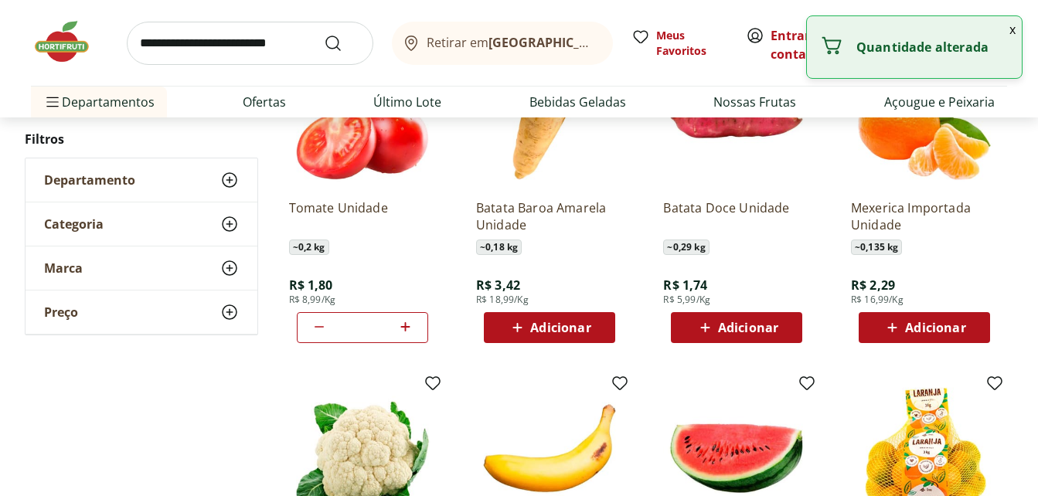
scroll to position [2473, 0]
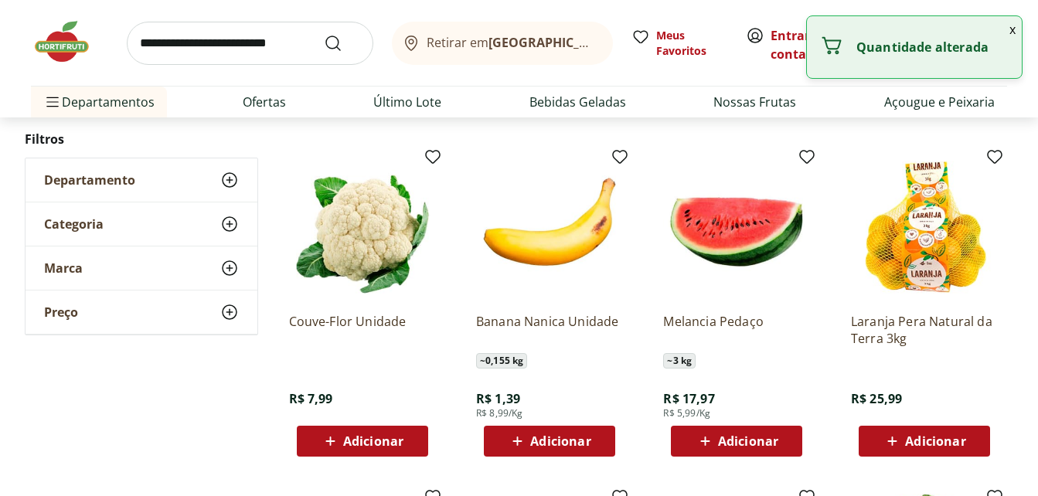
click at [365, 442] on span "Adicionar" at bounding box center [373, 441] width 60 height 12
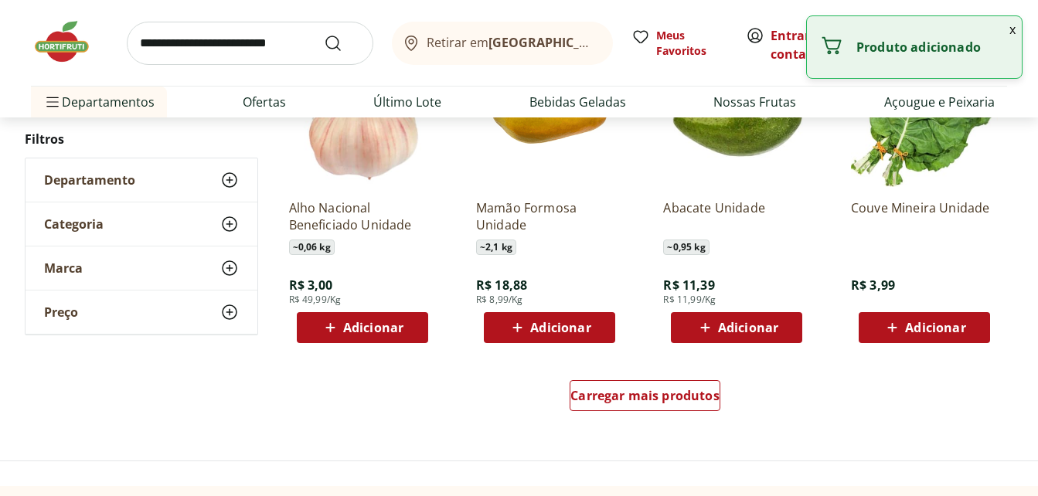
scroll to position [2937, 0]
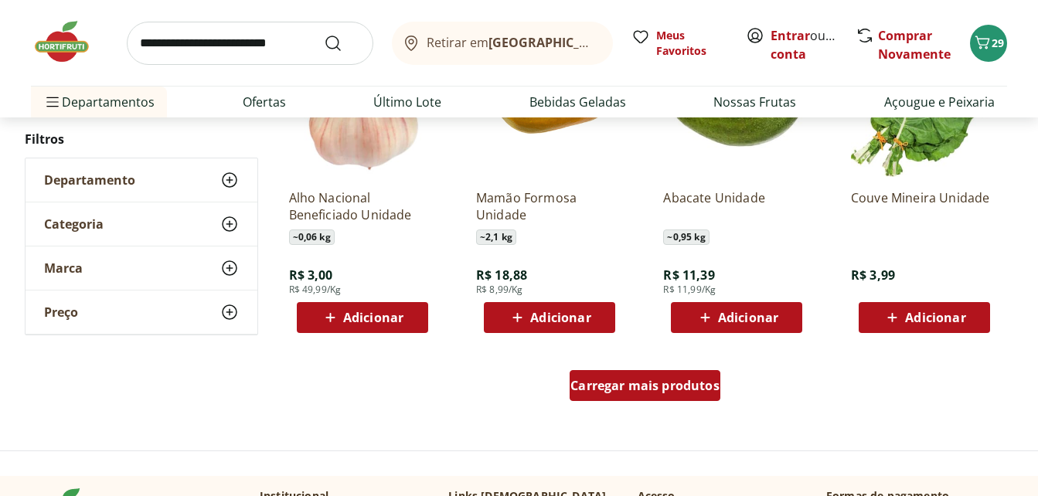
click at [616, 391] on span "Carregar mais produtos" at bounding box center [644, 385] width 149 height 12
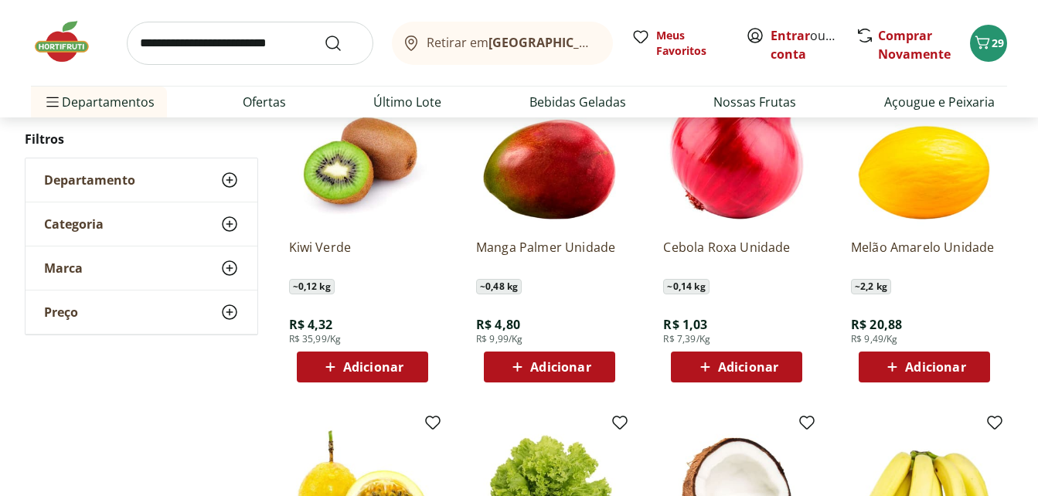
scroll to position [3864, 0]
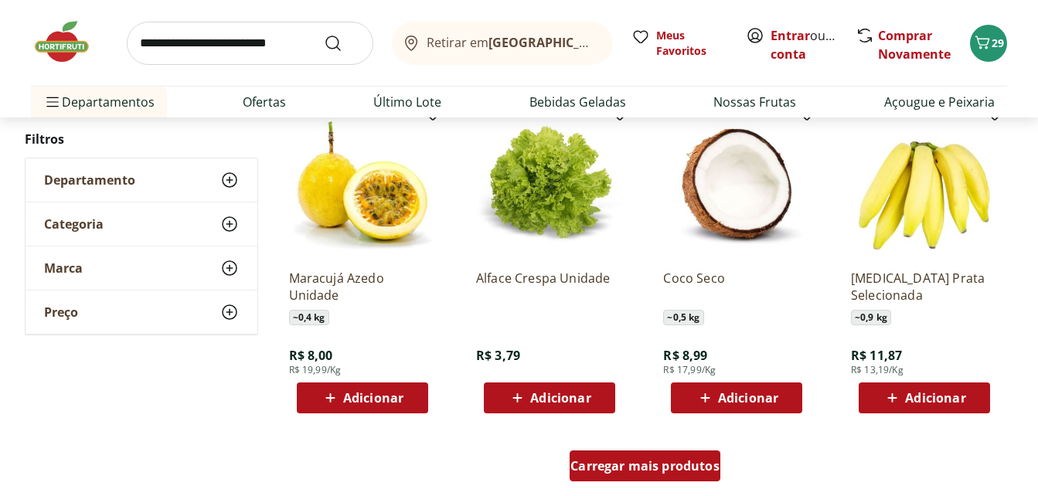
click at [602, 460] on span "Carregar mais produtos" at bounding box center [644, 466] width 149 height 12
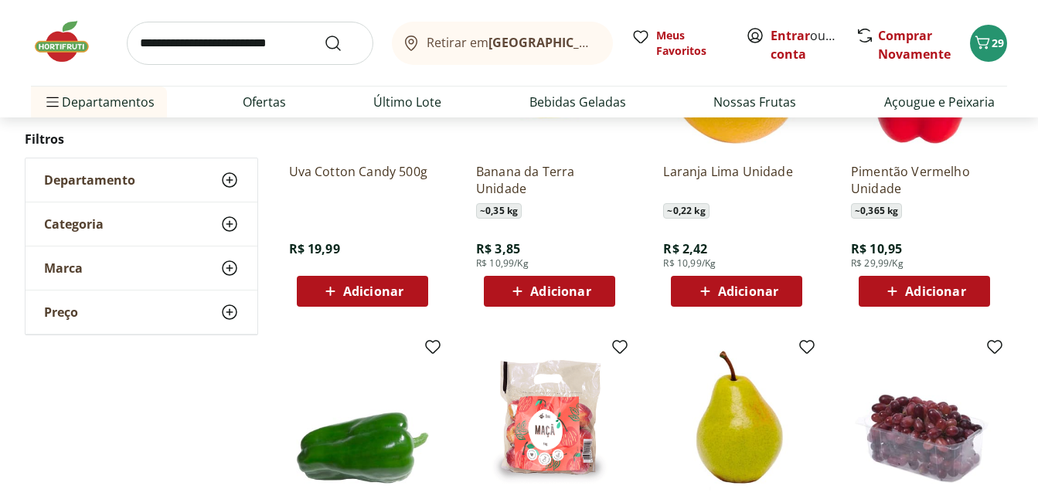
scroll to position [4946, 0]
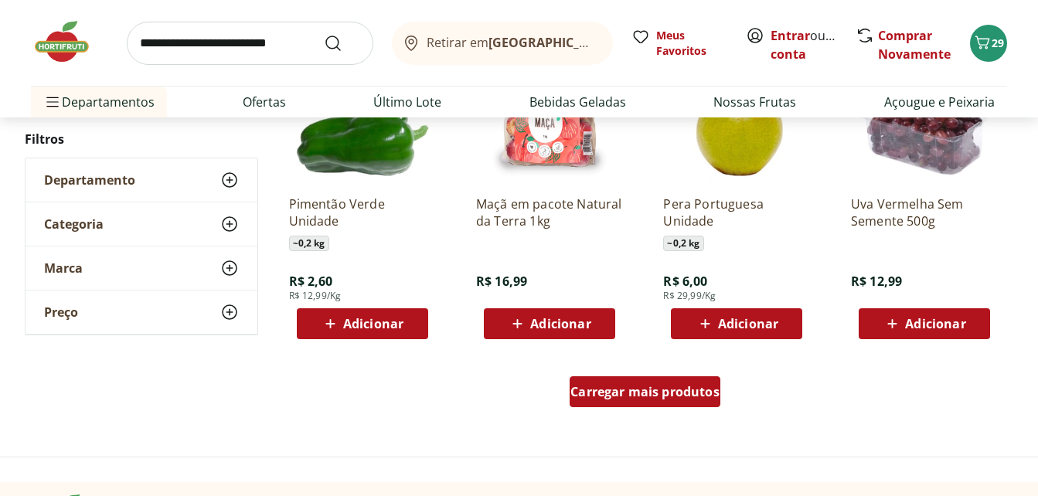
click at [588, 404] on div "Carregar mais produtos" at bounding box center [645, 391] width 151 height 31
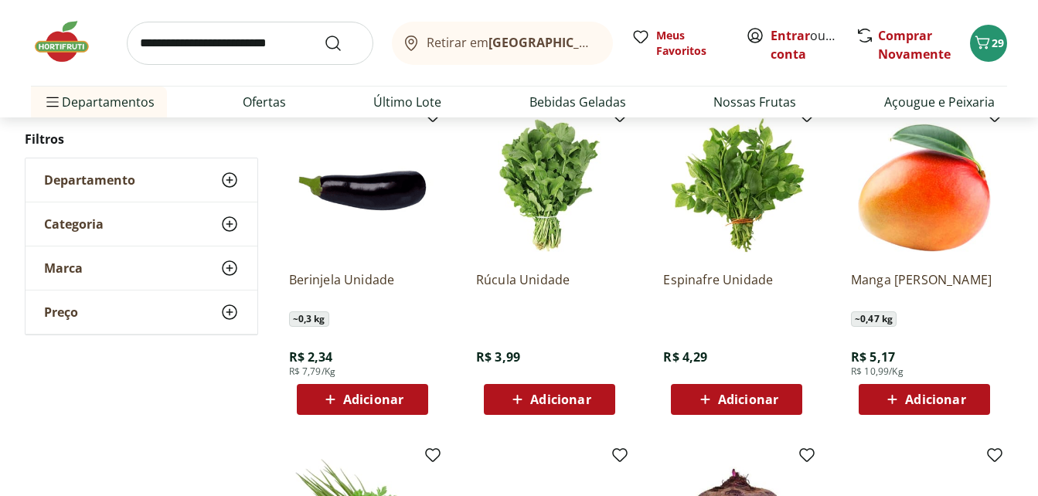
scroll to position [5564, 0]
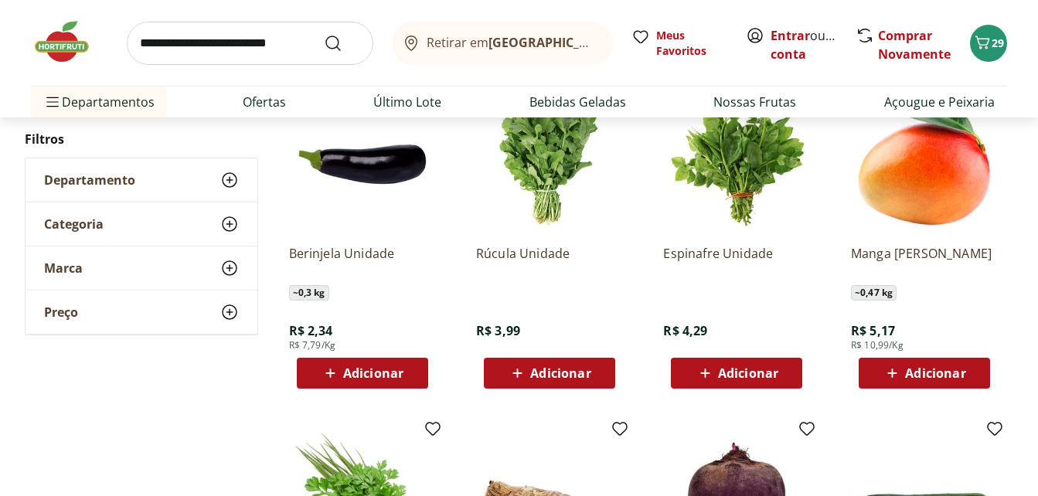
click at [705, 373] on icon at bounding box center [704, 373] width 9 height 9
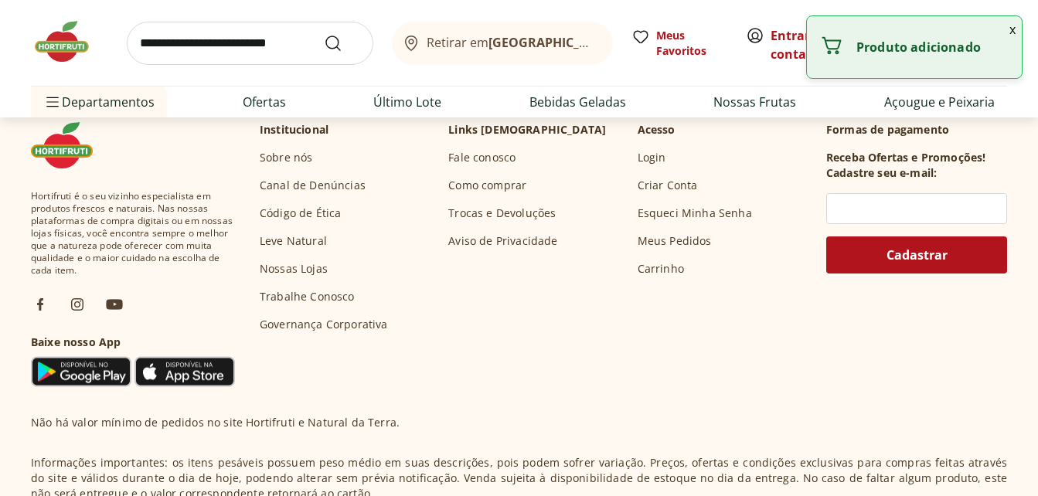
scroll to position [5951, 0]
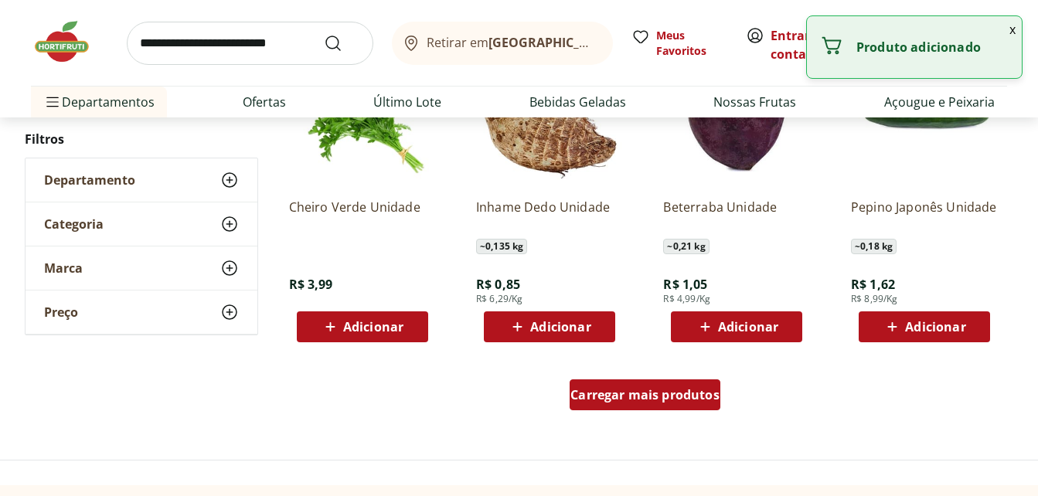
click at [642, 390] on span "Carregar mais produtos" at bounding box center [644, 395] width 149 height 12
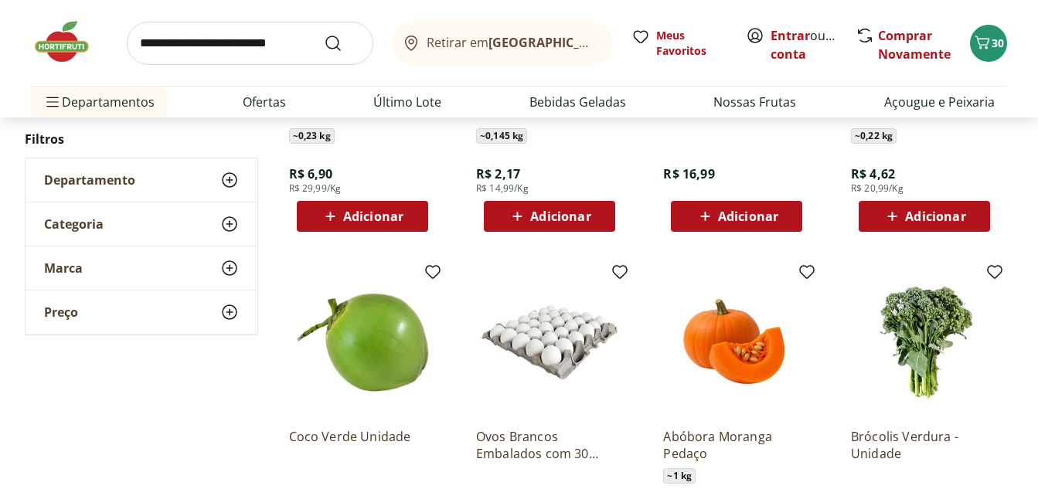
scroll to position [6724, 0]
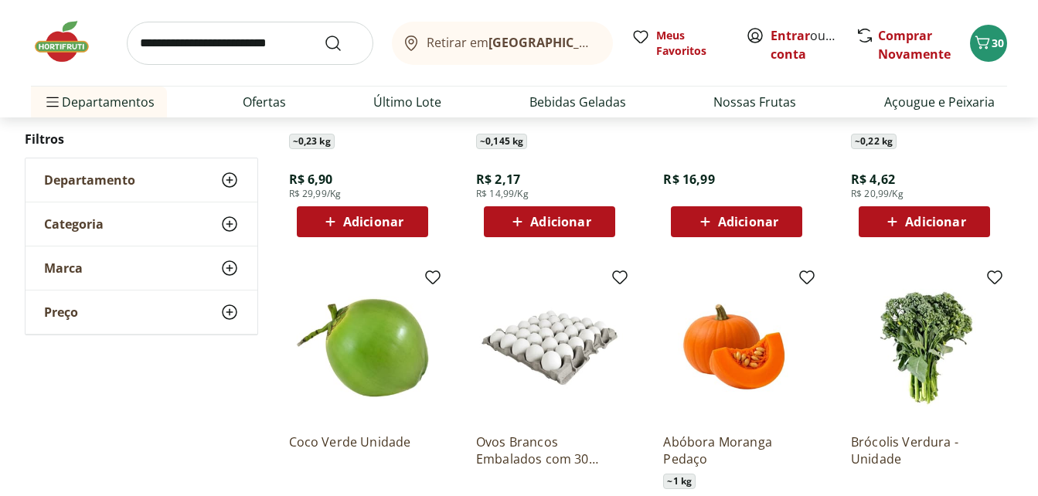
click at [247, 53] on input "search" at bounding box center [250, 43] width 247 height 43
type input "****"
click at [324, 34] on button "Submit Search" at bounding box center [342, 43] width 37 height 19
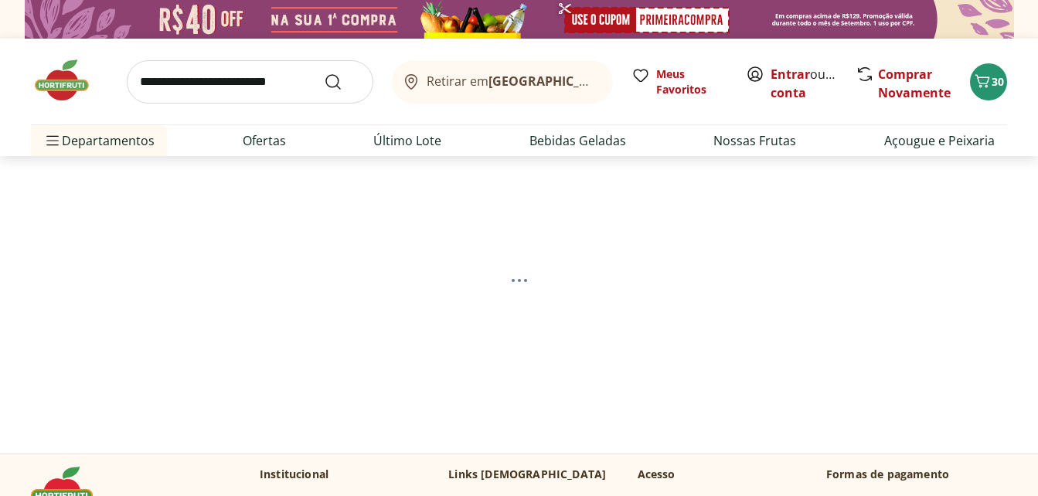
select select "**********"
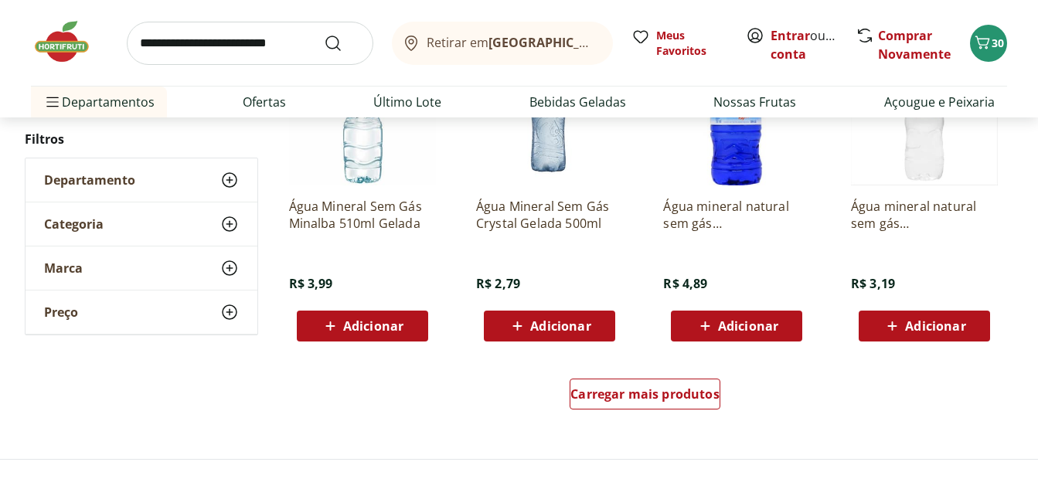
scroll to position [1237, 0]
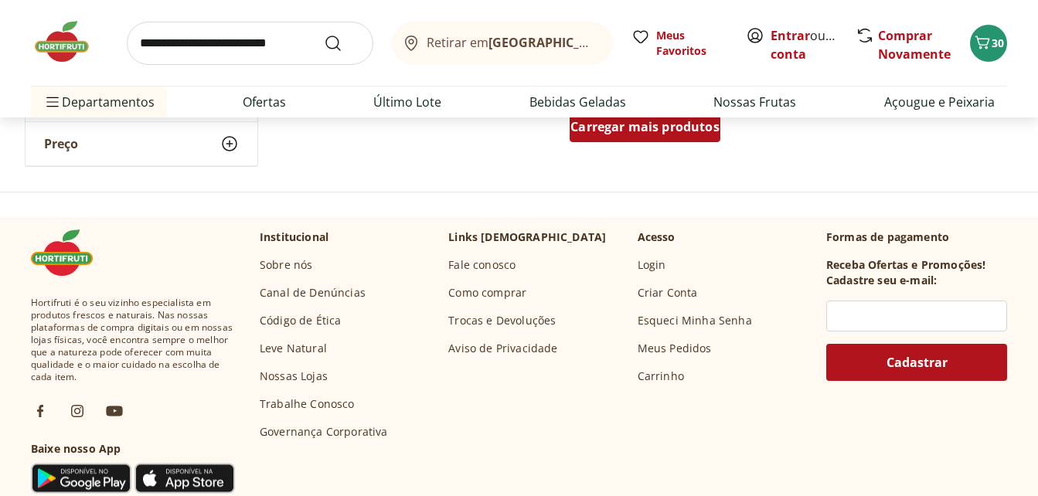
click at [633, 141] on div "Carregar mais produtos" at bounding box center [645, 126] width 151 height 31
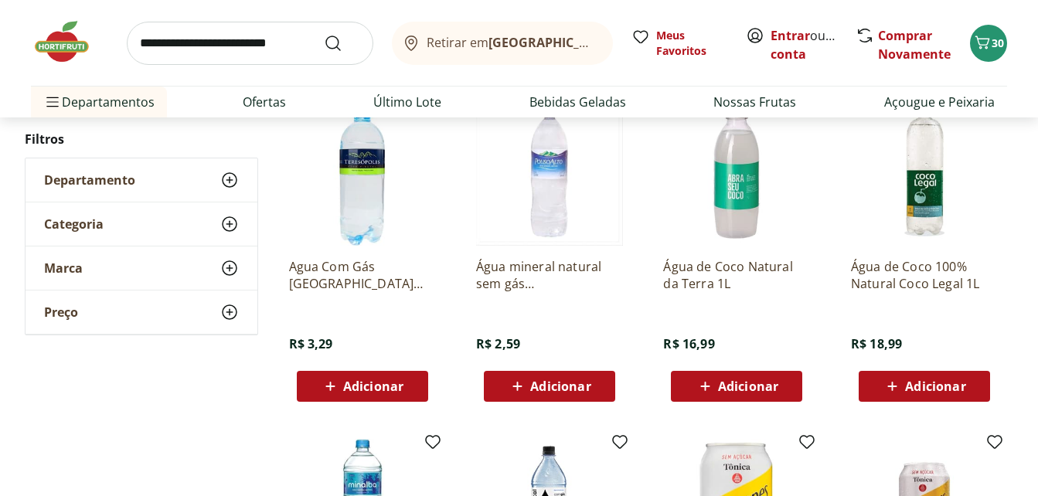
click at [539, 384] on span "Adicionar" at bounding box center [560, 386] width 60 height 12
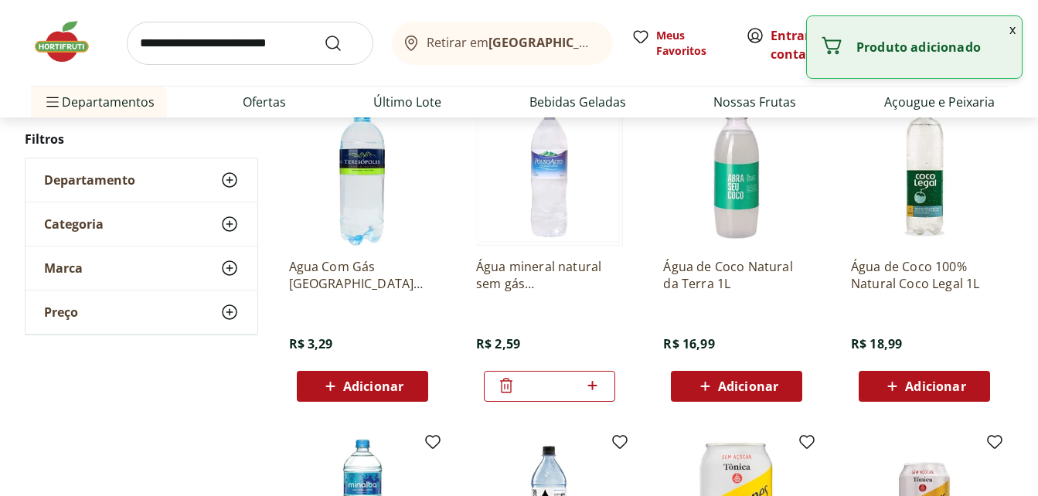
click at [597, 384] on icon at bounding box center [592, 385] width 19 height 19
click at [596, 386] on icon at bounding box center [592, 385] width 9 height 9
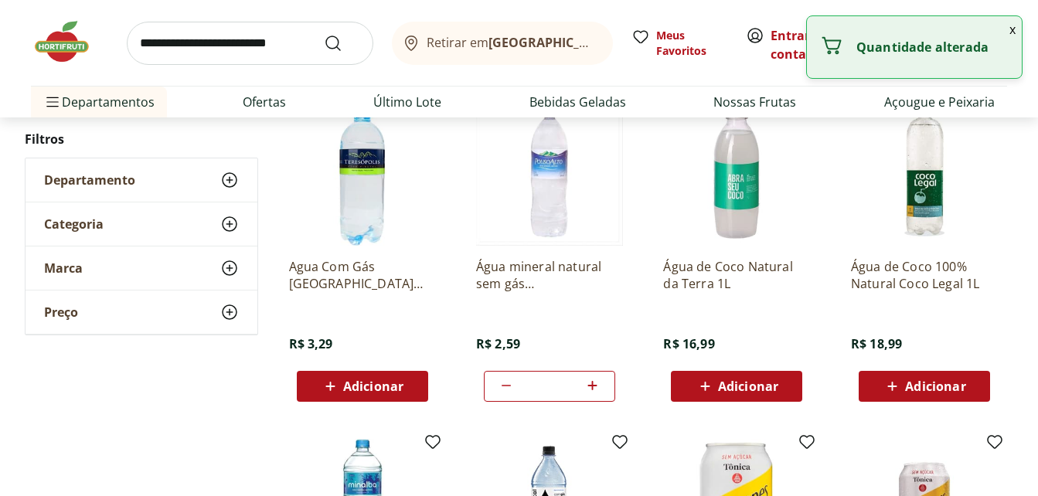
type input "*"
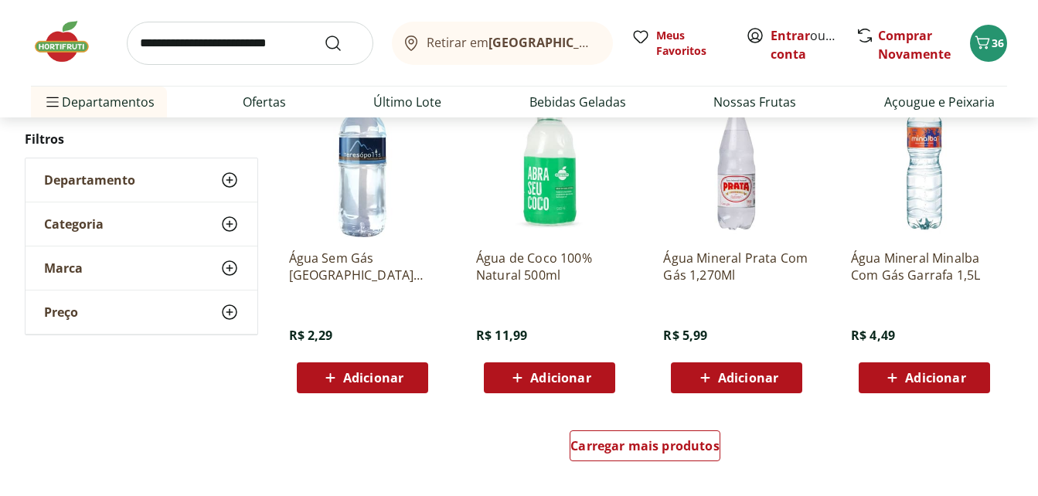
scroll to position [2009, 0]
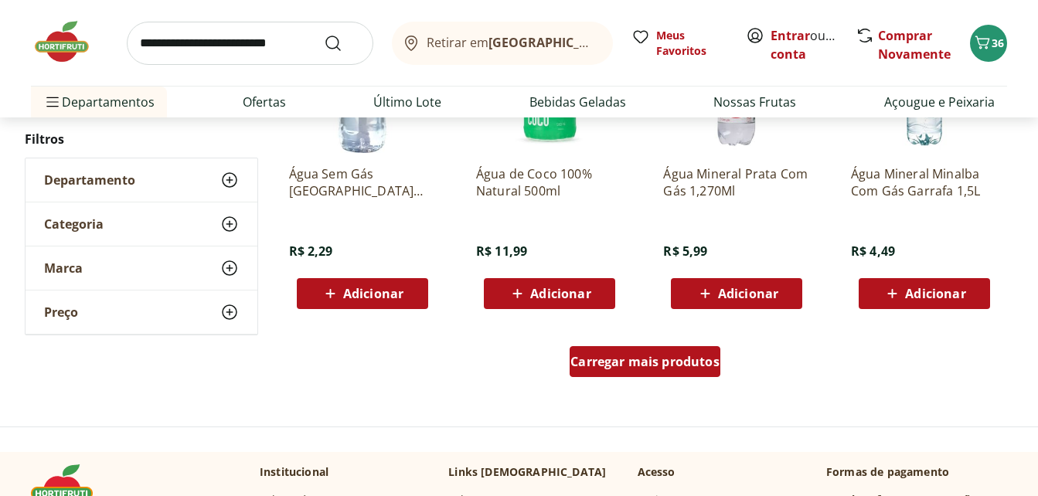
click at [628, 361] on span "Carregar mais produtos" at bounding box center [644, 361] width 149 height 12
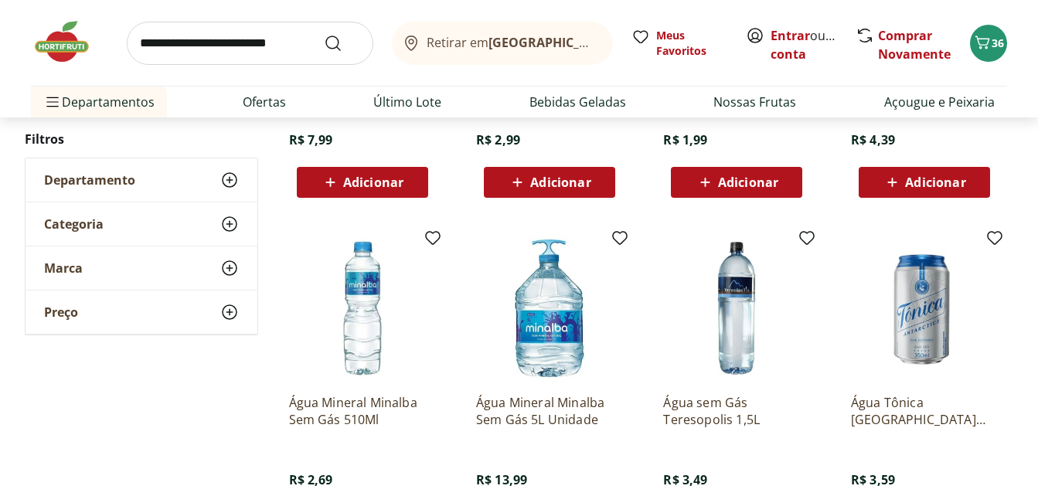
scroll to position [2318, 0]
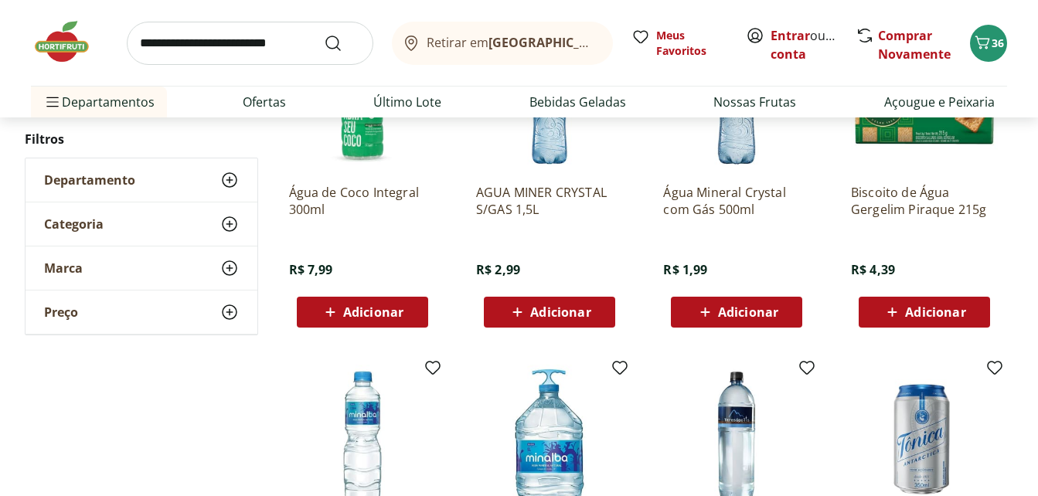
click at [554, 326] on button "Adicionar" at bounding box center [549, 312] width 131 height 31
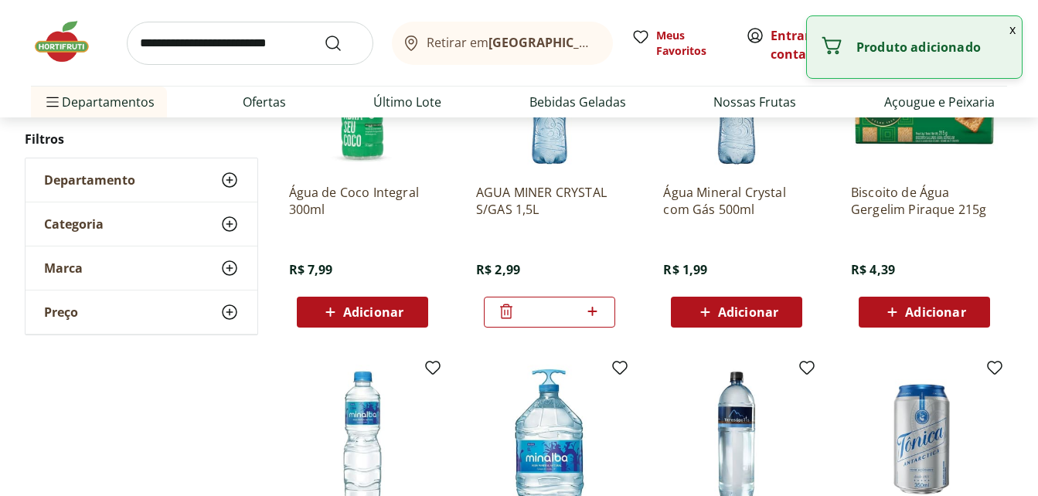
click at [599, 311] on icon at bounding box center [592, 311] width 19 height 19
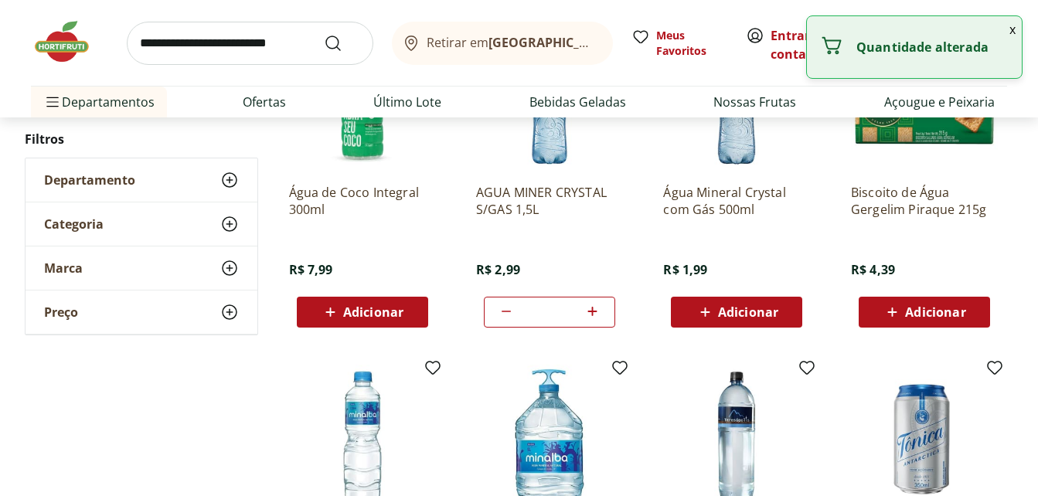
type input "*"
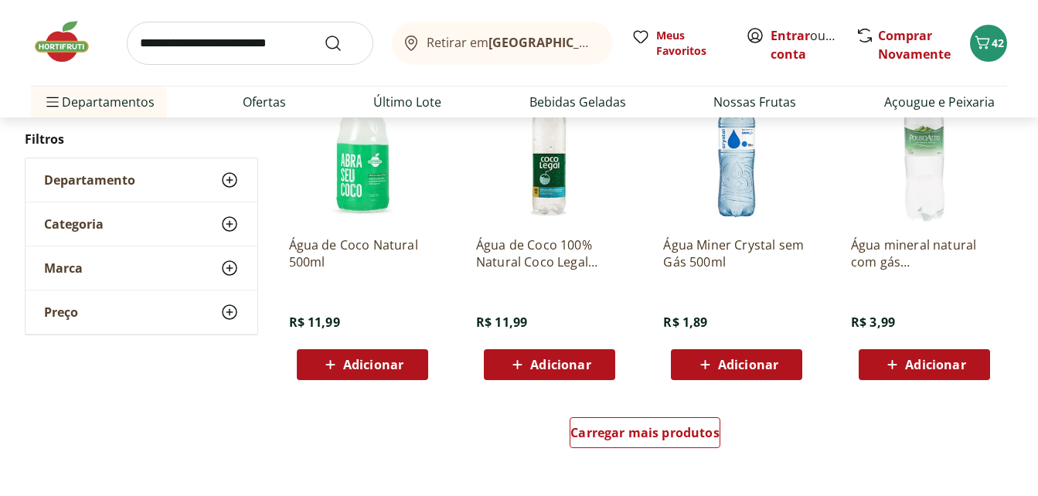
scroll to position [2937, 0]
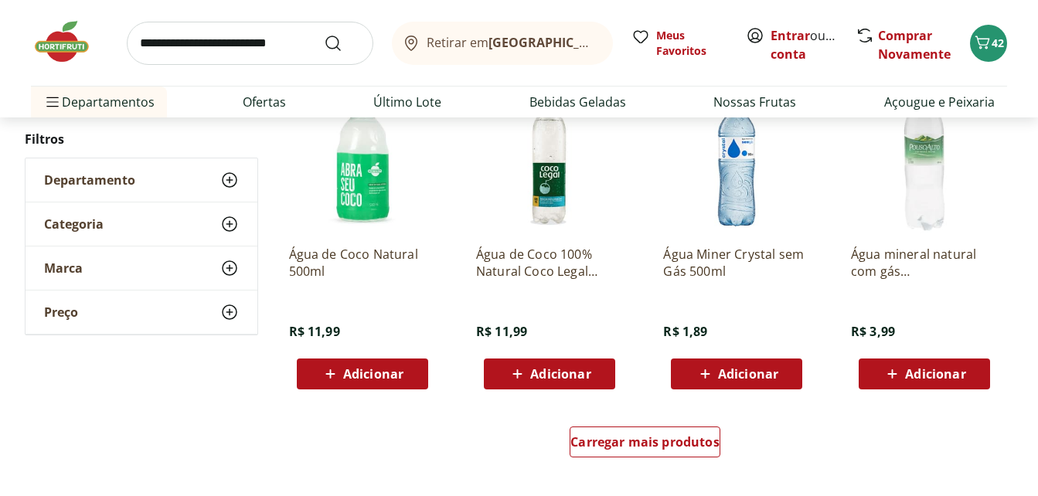
click at [714, 380] on icon at bounding box center [705, 374] width 19 height 19
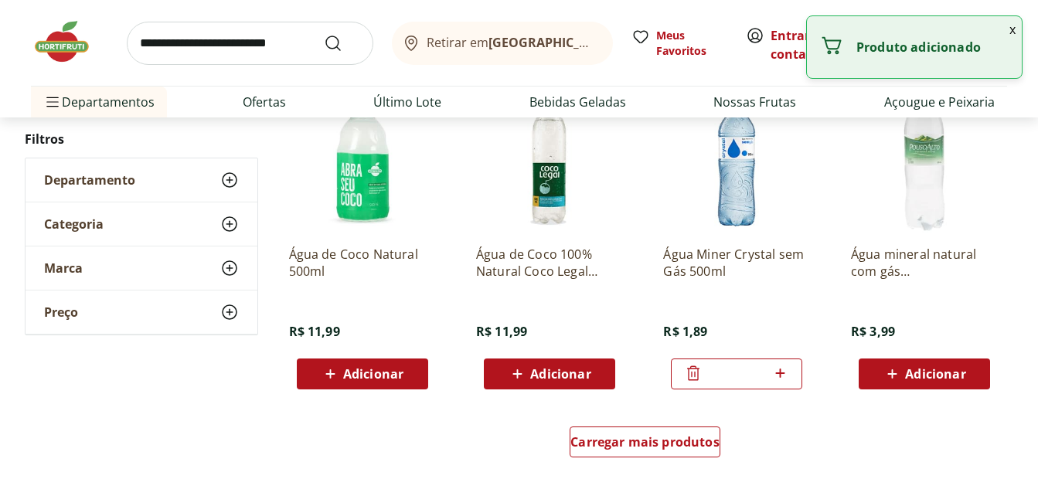
click at [778, 372] on icon at bounding box center [779, 373] width 9 height 9
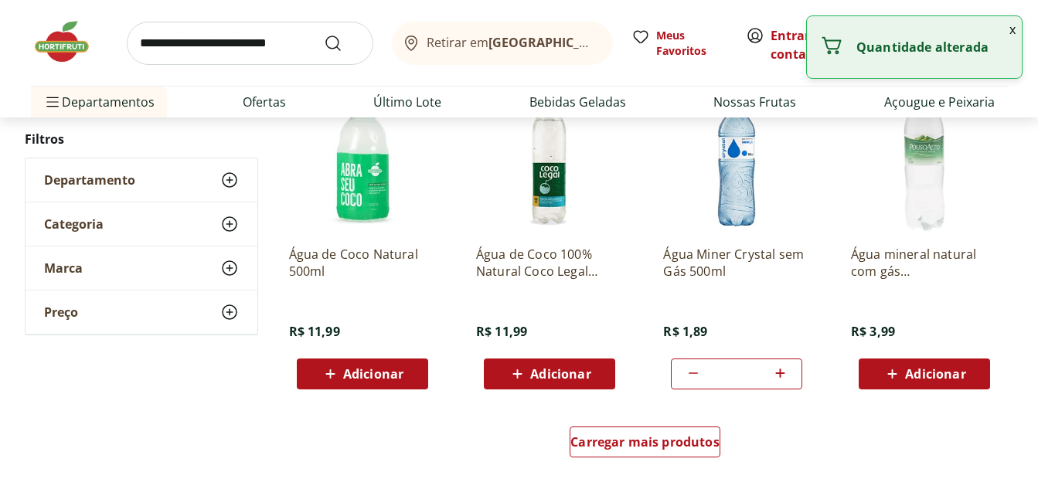
click at [778, 372] on icon at bounding box center [779, 373] width 9 height 9
type input "**"
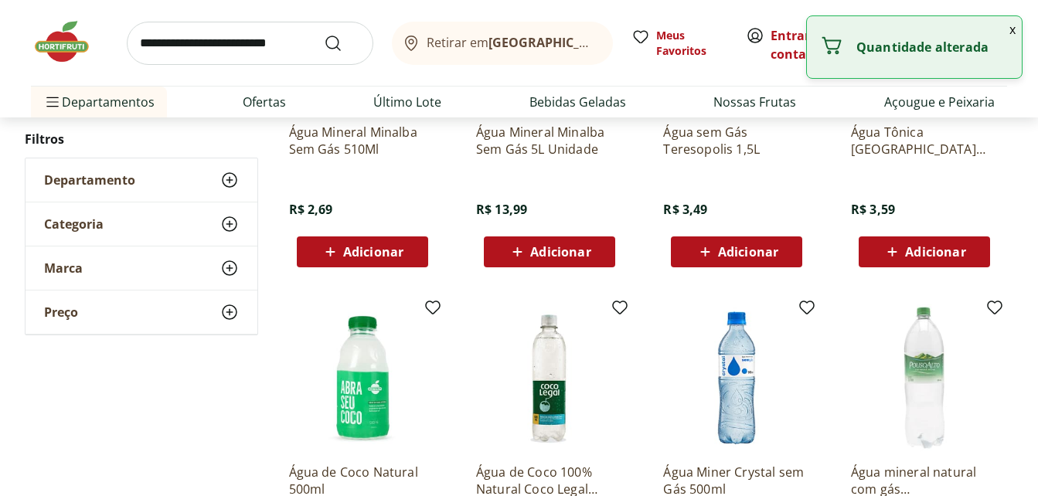
scroll to position [2705, 0]
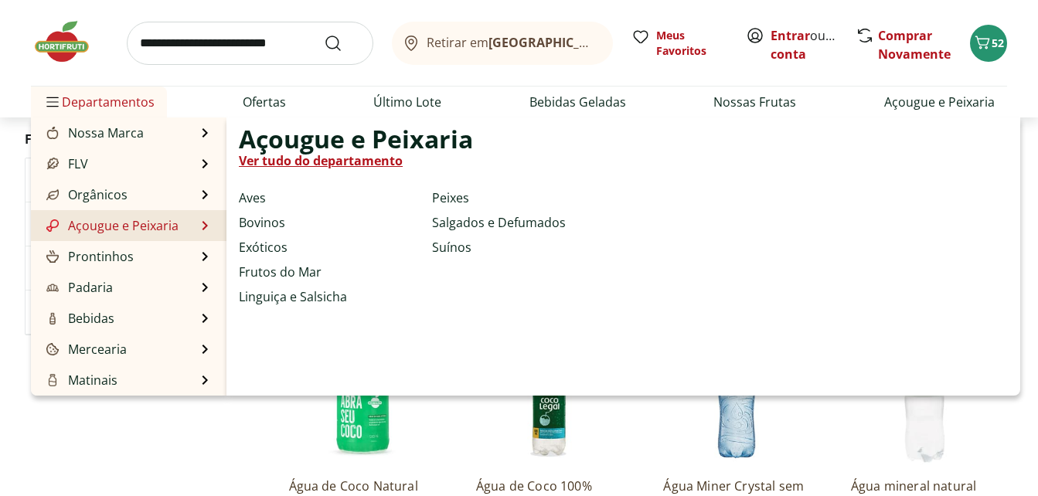
click at [107, 225] on link "Açougue e Peixaria" at bounding box center [110, 225] width 135 height 19
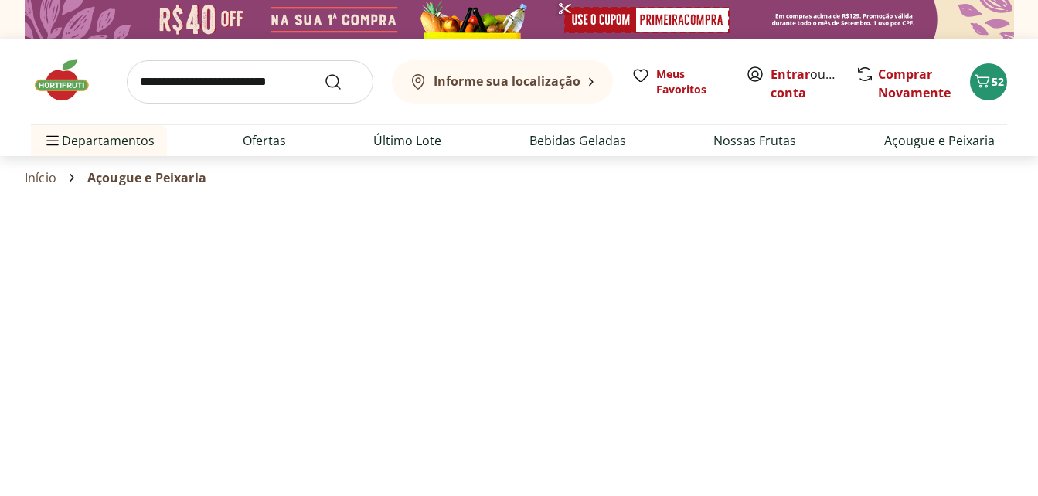
select select "**********"
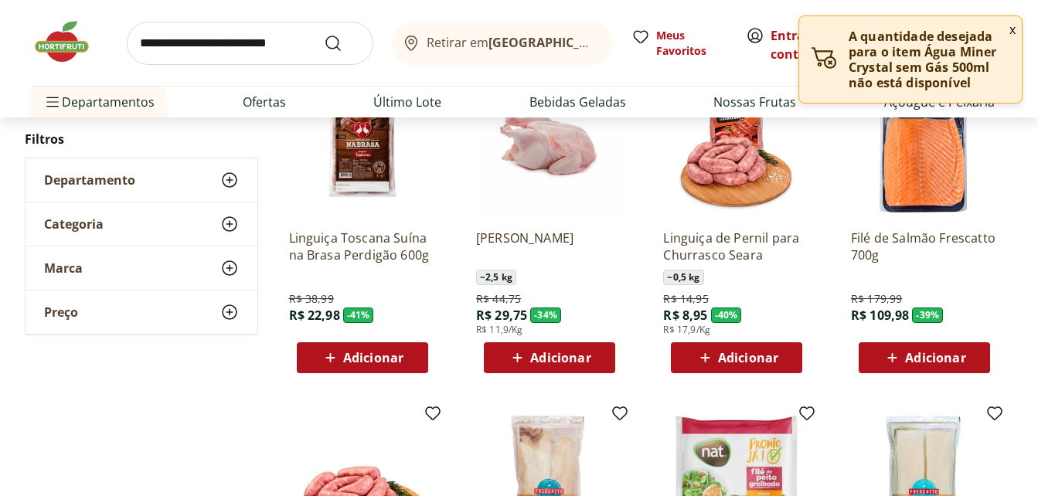
scroll to position [927, 0]
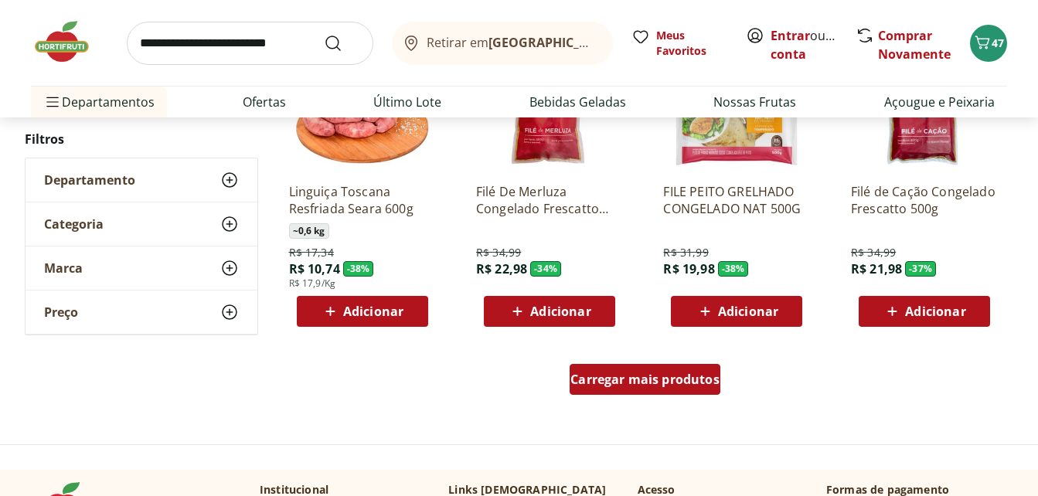
click at [658, 398] on link "Carregar mais produtos" at bounding box center [645, 382] width 151 height 37
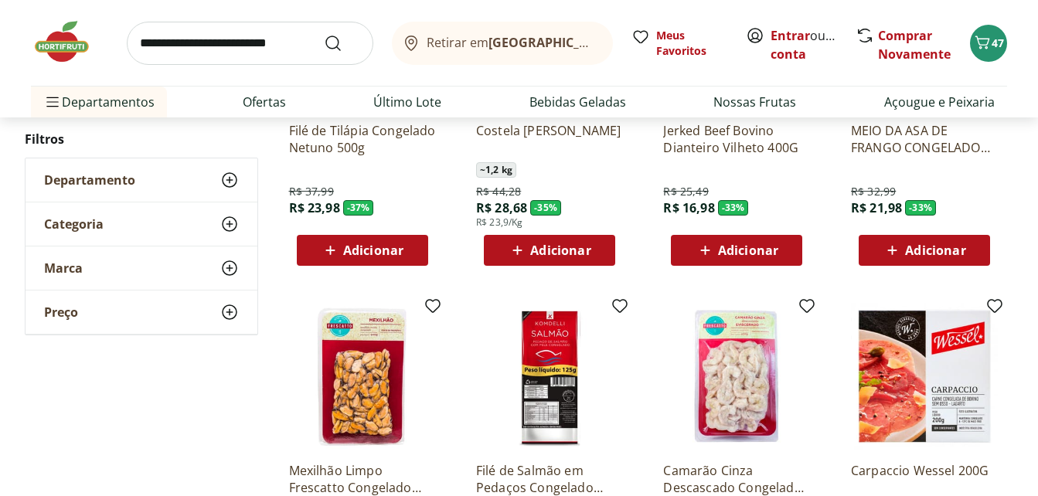
scroll to position [1391, 0]
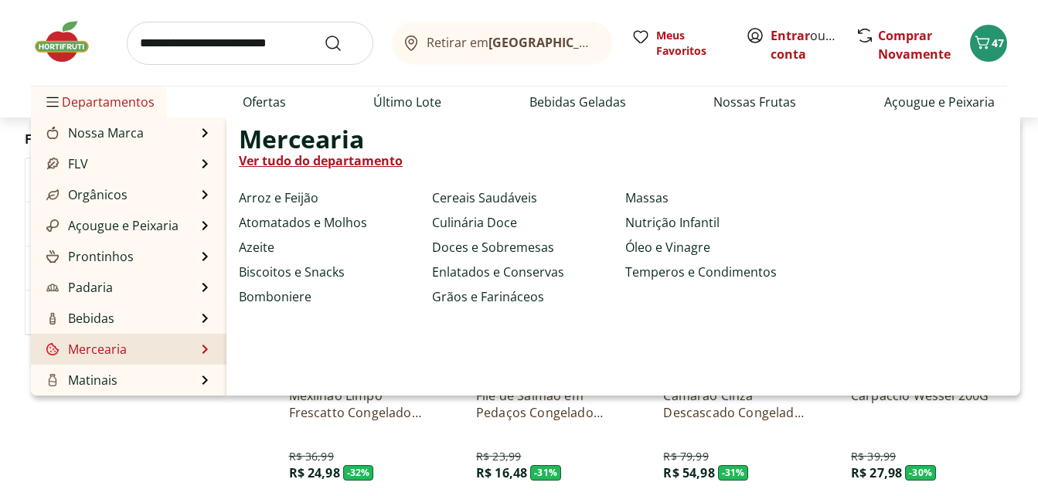
click at [101, 354] on link "Mercearia" at bounding box center [84, 349] width 83 height 19
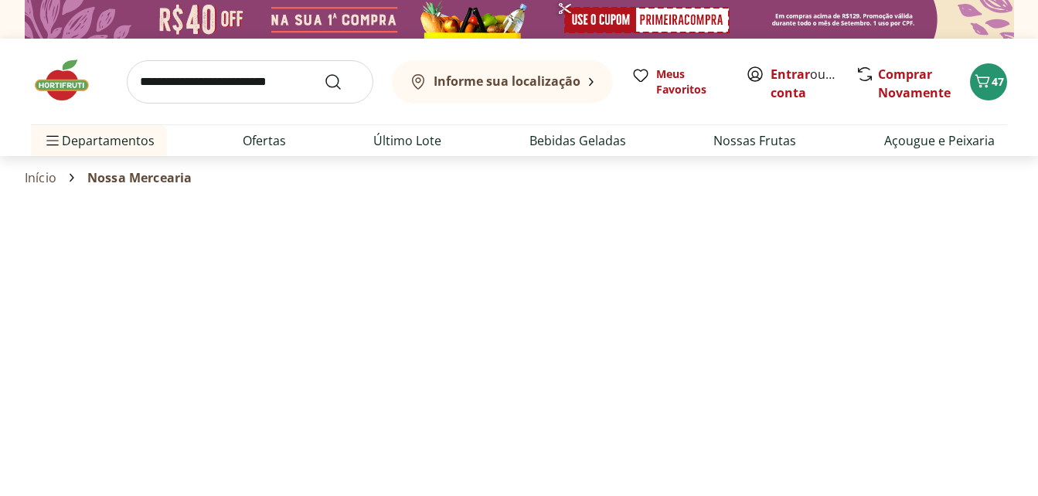
select select "**********"
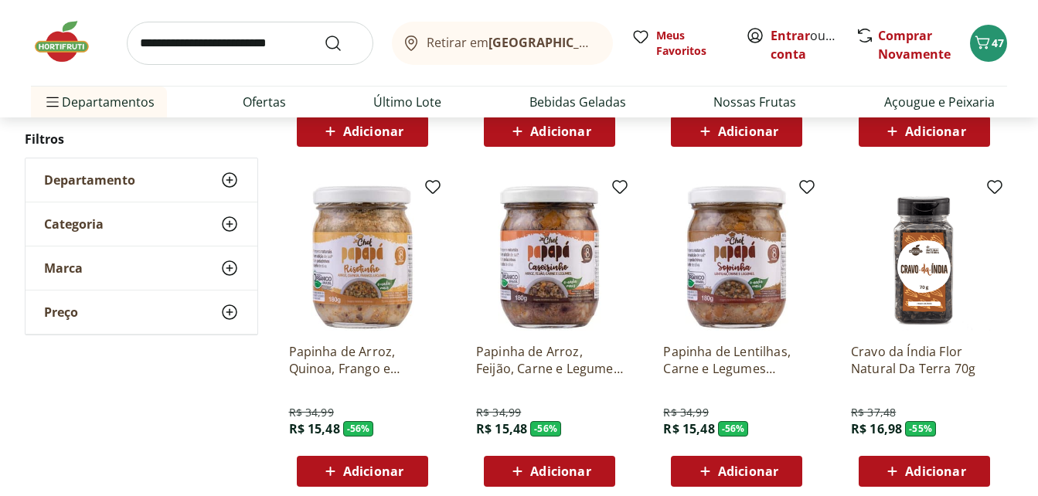
scroll to position [927, 0]
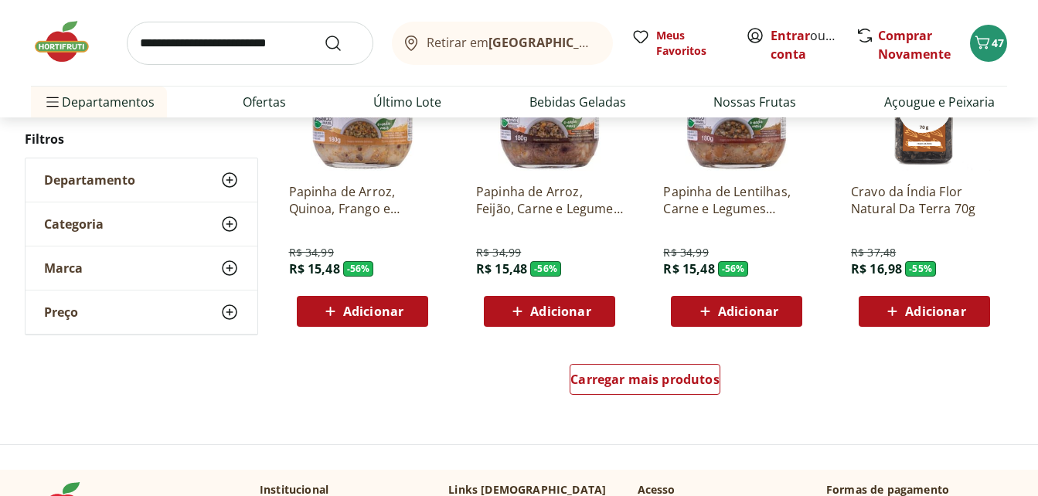
click at [922, 311] on span "Adicionar" at bounding box center [935, 311] width 60 height 12
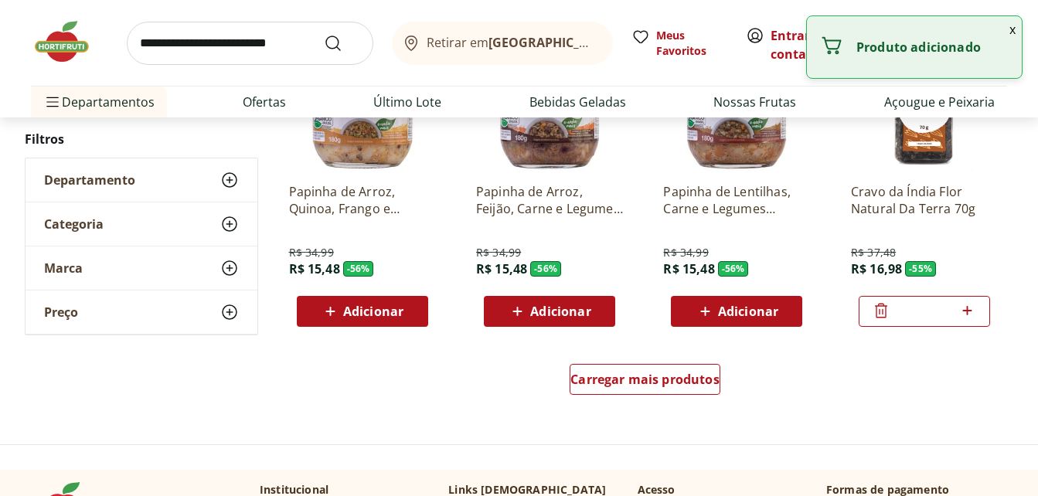
click at [628, 362] on div "Carregar mais produtos" at bounding box center [645, 382] width 750 height 74
click at [624, 375] on span "Carregar mais produtos" at bounding box center [644, 379] width 149 height 12
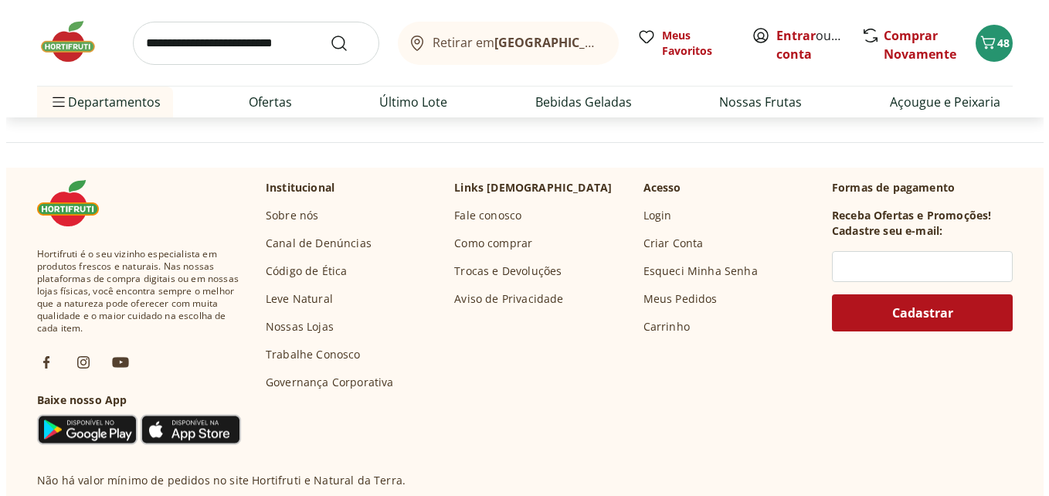
scroll to position [2241, 0]
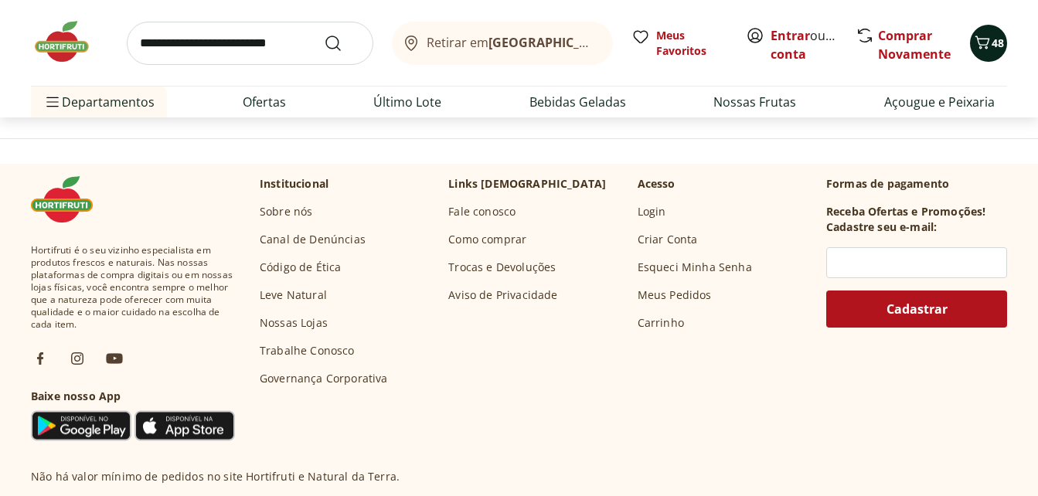
click at [996, 44] on span "48" at bounding box center [998, 43] width 12 height 15
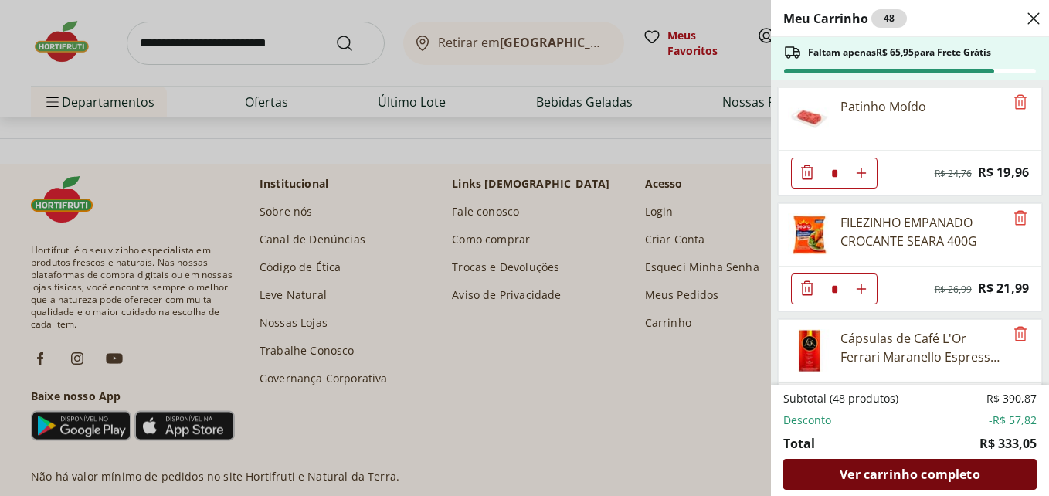
click at [877, 474] on span "Ver carrinho completo" at bounding box center [910, 474] width 140 height 12
